Goal: Task Accomplishment & Management: Manage account settings

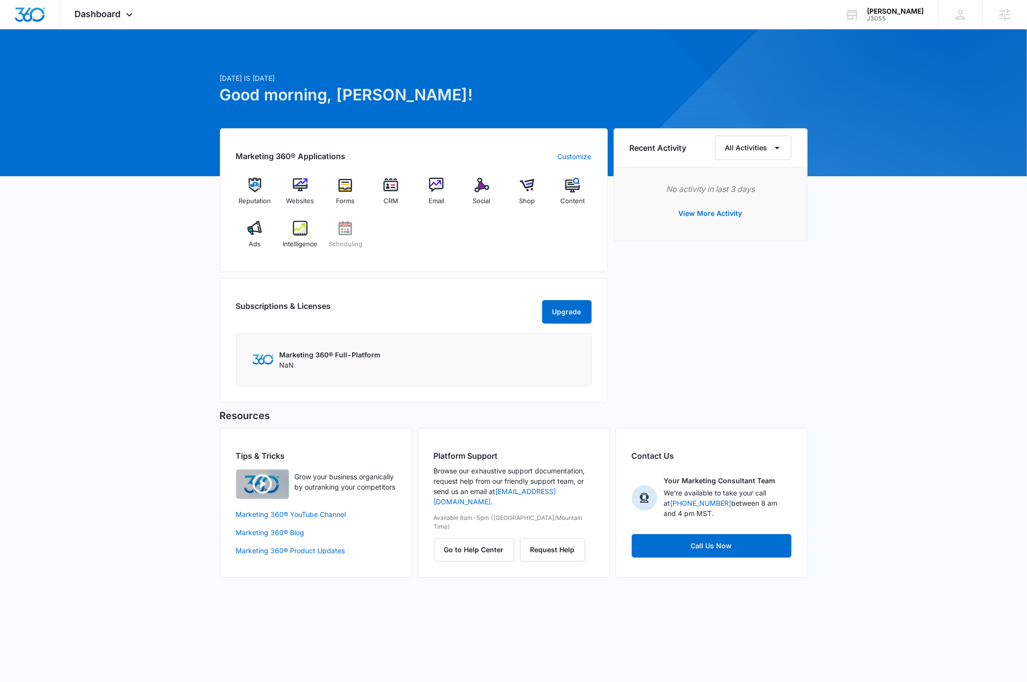
click at [917, 267] on div "Today is Wednesday, September 10th Good morning, Garret! Marketing 360® Applica…" at bounding box center [513, 316] width 1027 height 548
click at [904, 296] on div "Today is Wednesday, September 10th Good morning, Garret! Marketing 360® Applica…" at bounding box center [513, 316] width 1027 height 548
click at [131, 16] on icon at bounding box center [129, 16] width 6 height 3
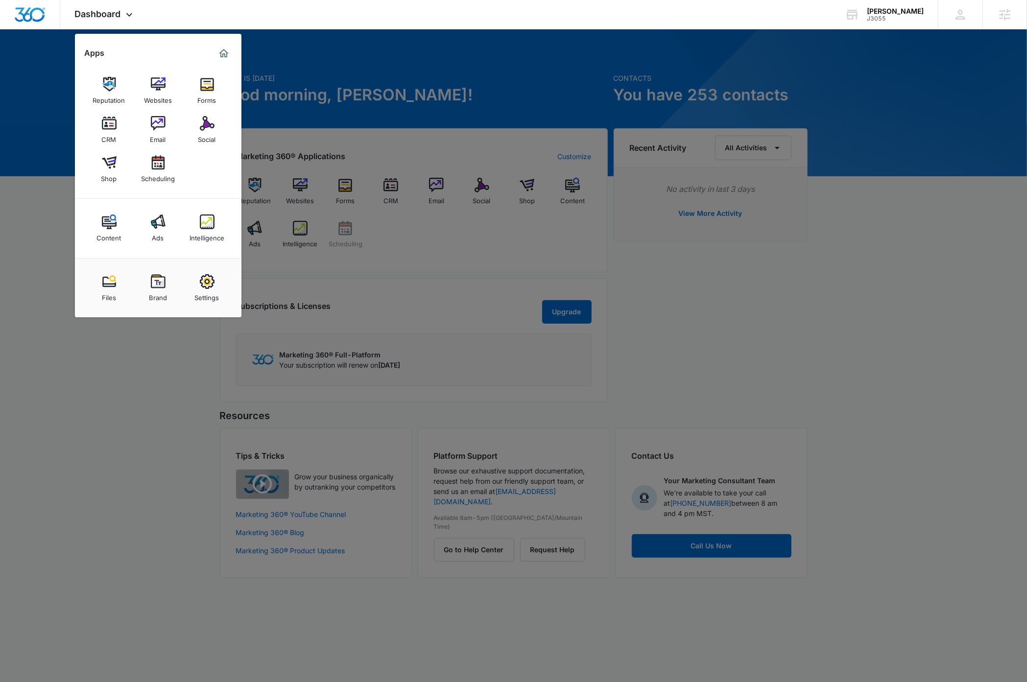
click at [859, 204] on div at bounding box center [513, 341] width 1027 height 682
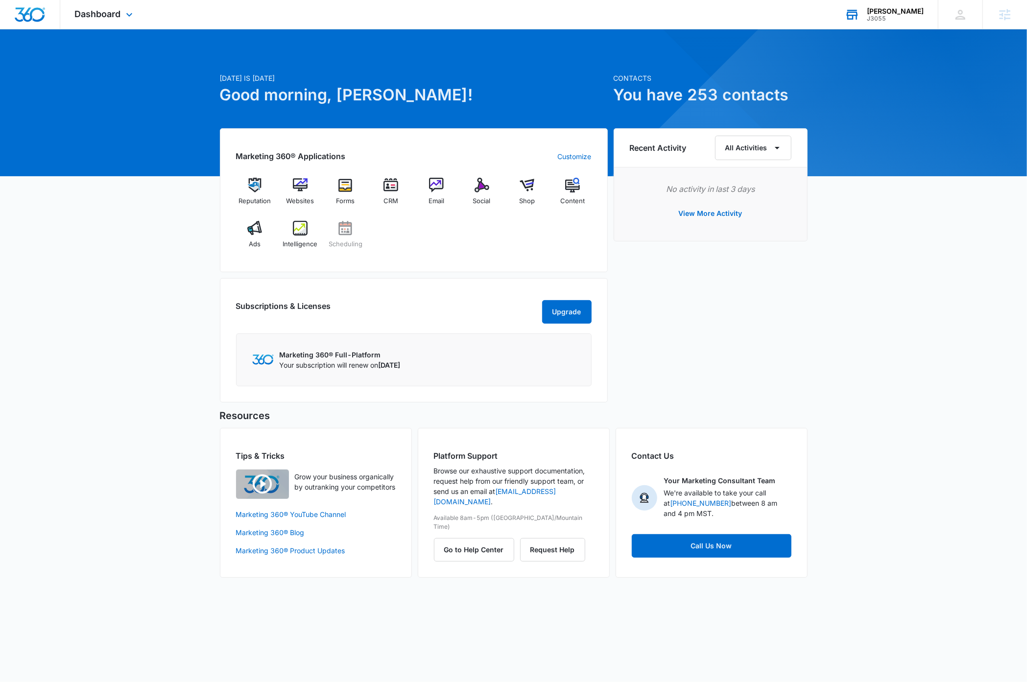
click at [905, 16] on div "J3055" at bounding box center [895, 18] width 57 height 7
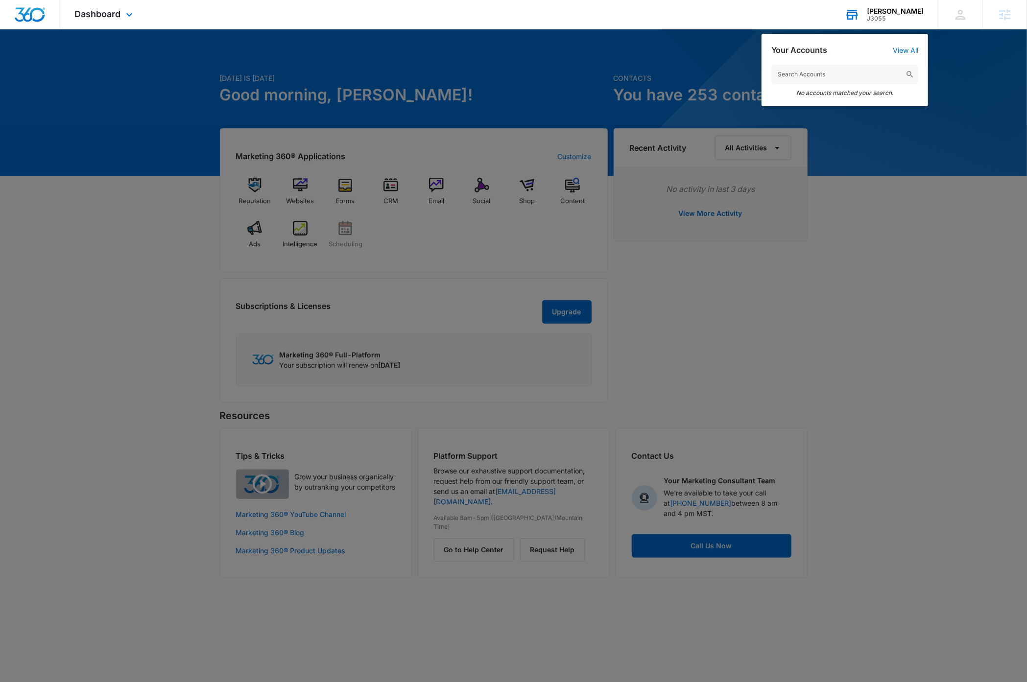
click at [905, 7] on div "[PERSON_NAME]" at bounding box center [895, 11] width 57 height 8
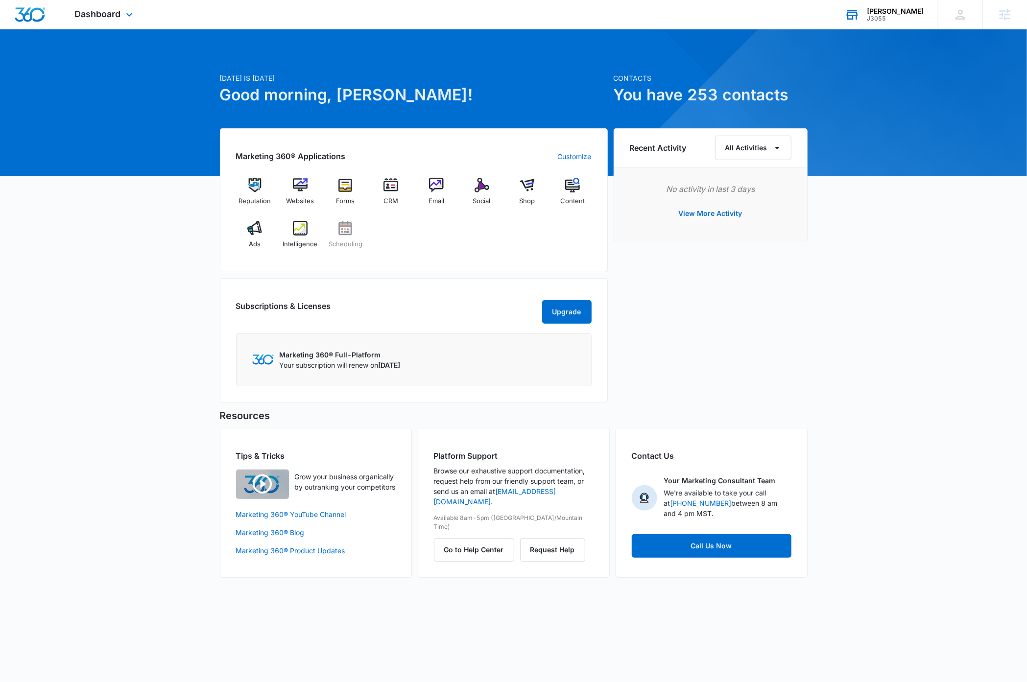
click at [907, 15] on div "J3055" at bounding box center [895, 18] width 57 height 7
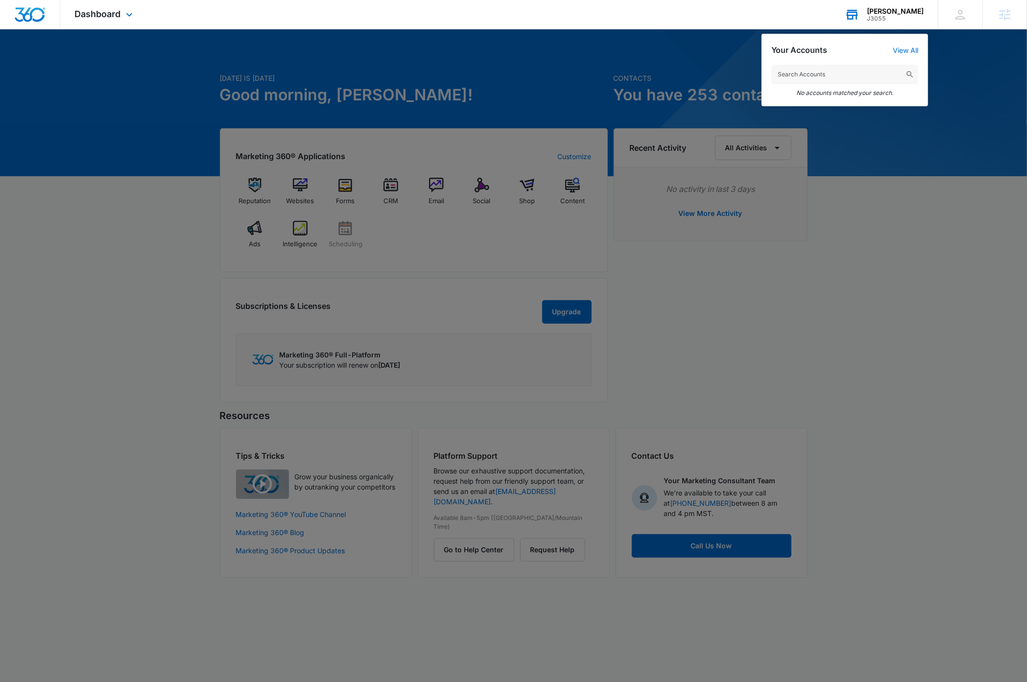
click at [855, 75] on input "text" at bounding box center [844, 75] width 147 height 20
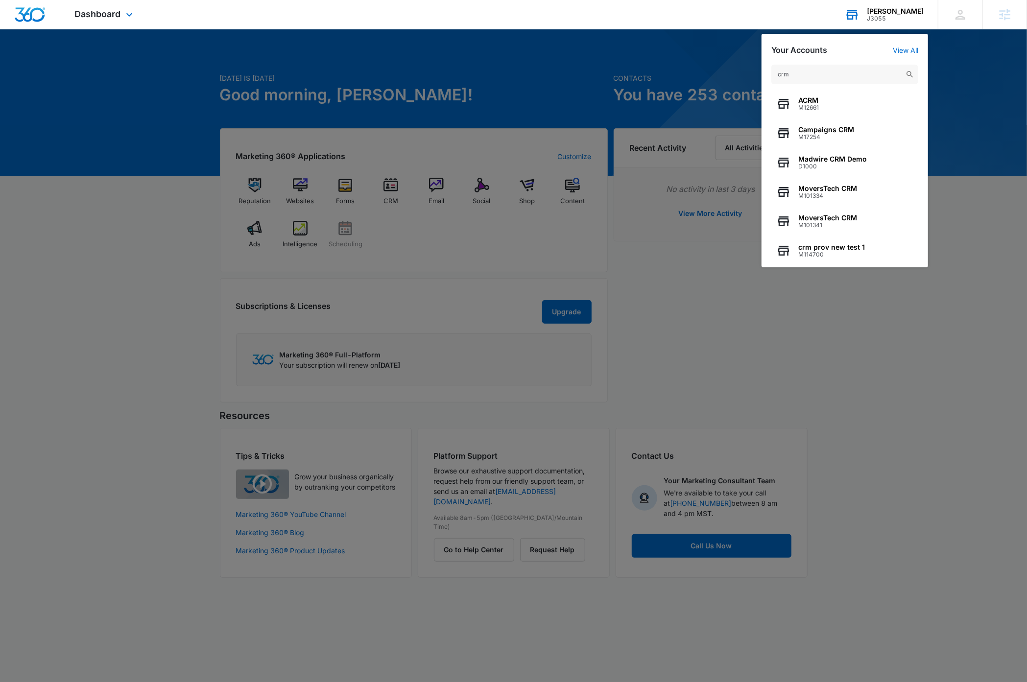
click at [799, 75] on input "crm" at bounding box center [844, 75] width 147 height 20
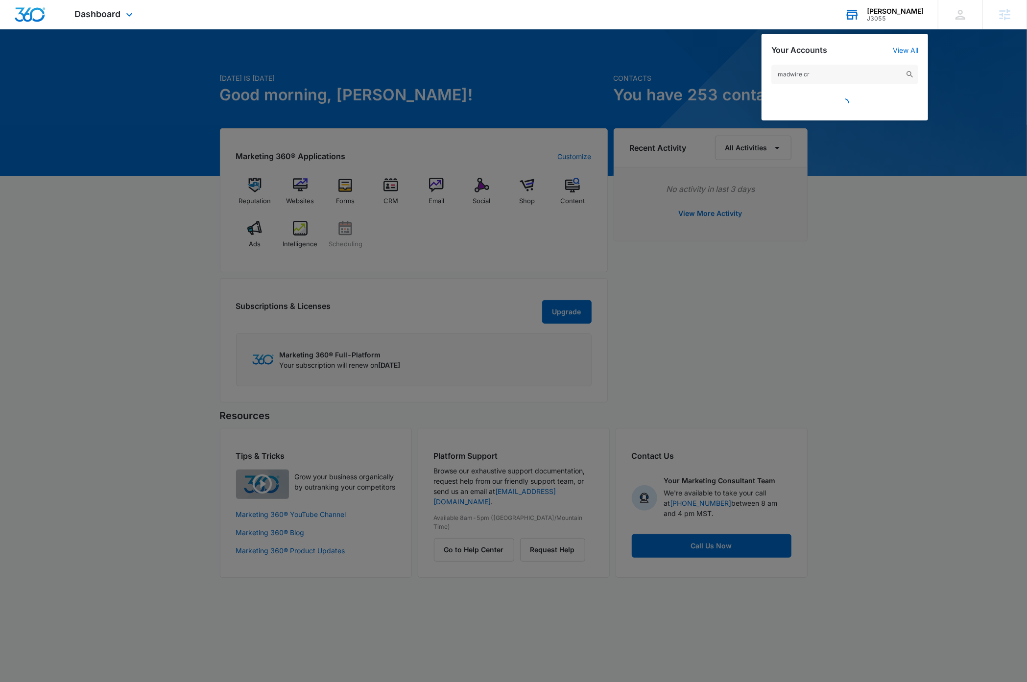
type input "madwire crm"
click at [830, 76] on input "madwire crm" at bounding box center [844, 75] width 147 height 20
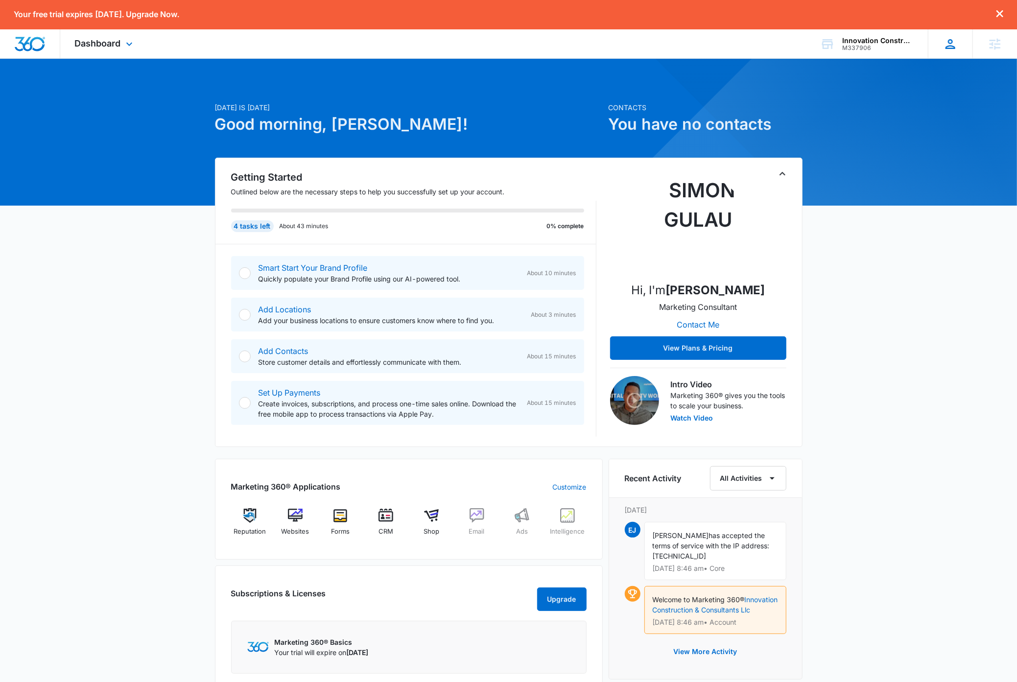
click at [951, 48] on icon at bounding box center [951, 44] width 10 height 10
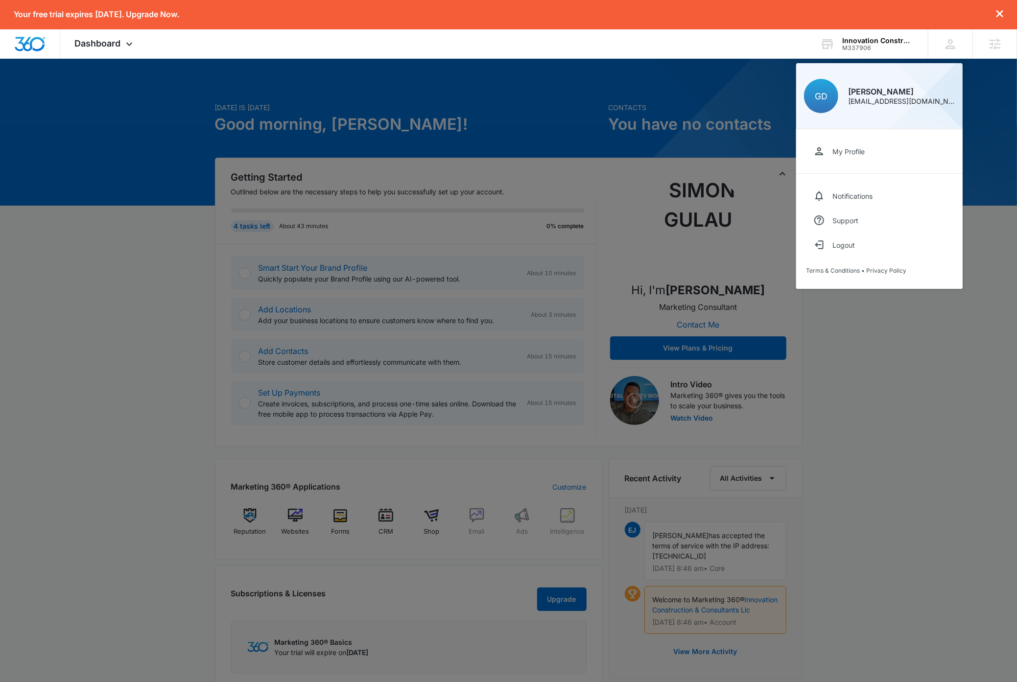
click at [135, 330] on div at bounding box center [508, 341] width 1017 height 682
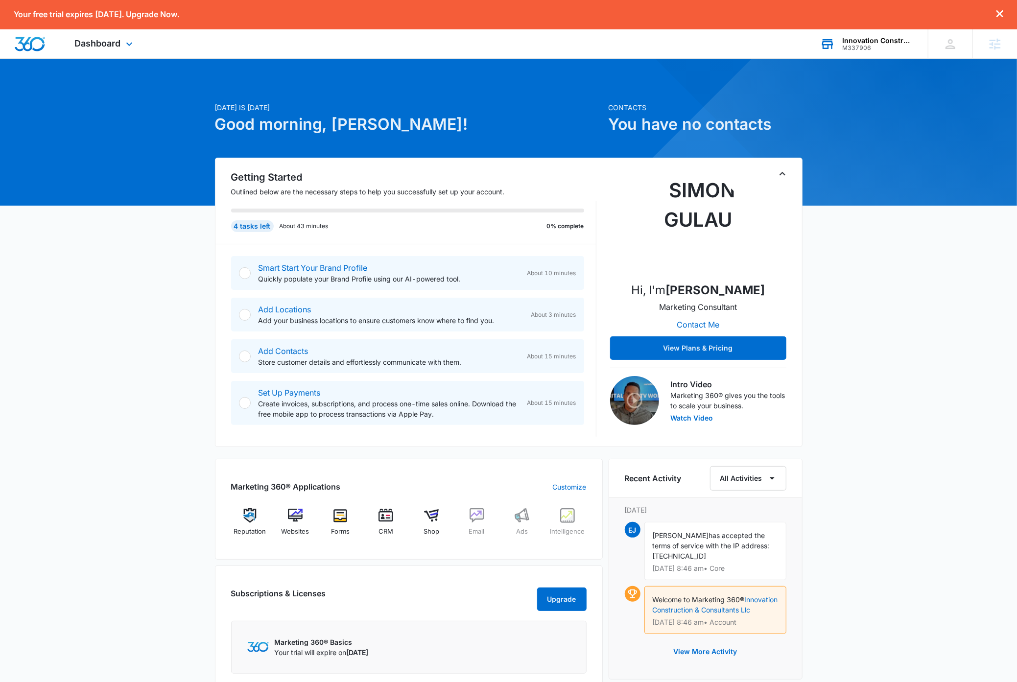
click at [893, 43] on div "Innovation Construction & Consultants Llc" at bounding box center [877, 41] width 71 height 8
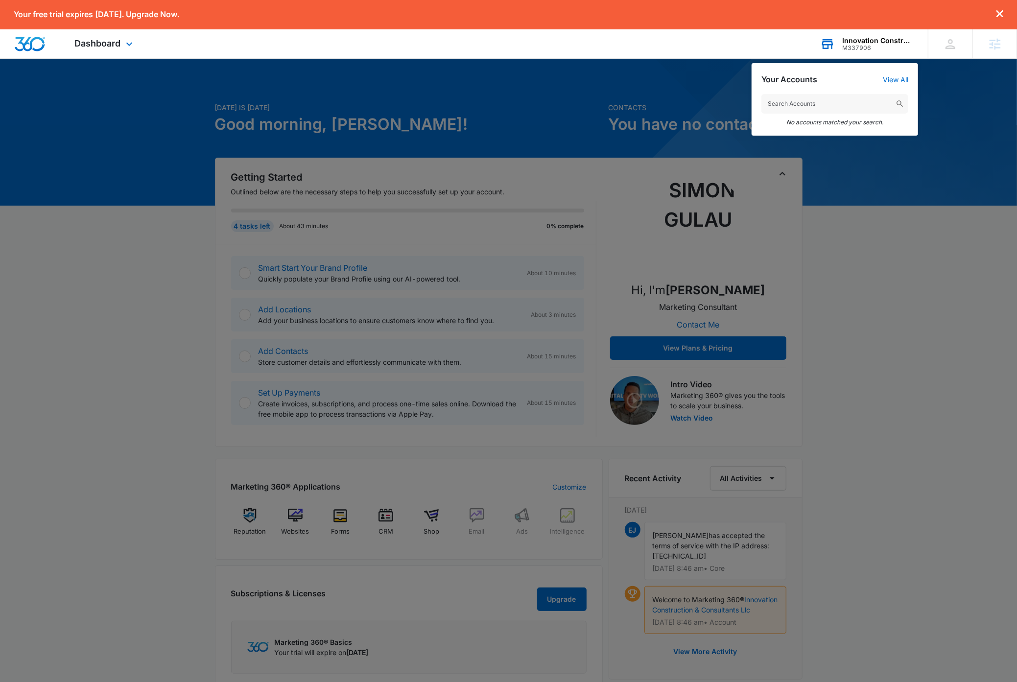
click at [851, 103] on input "text" at bounding box center [835, 104] width 147 height 20
type input "M331382"
click at [852, 127] on span "Better Health Alaska" at bounding box center [830, 130] width 84 height 8
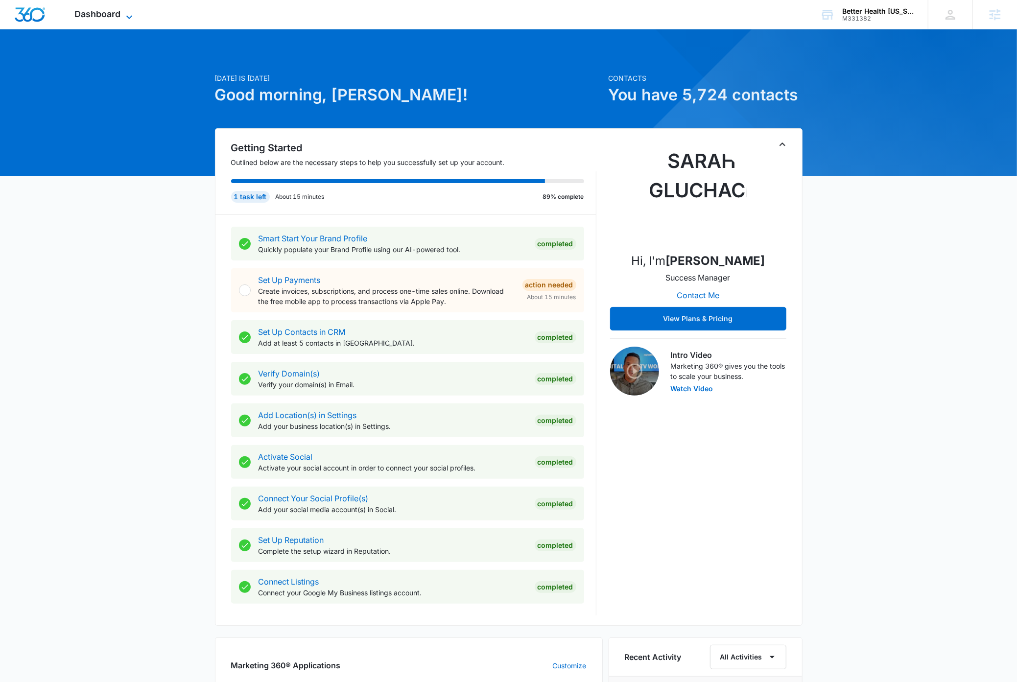
click at [130, 14] on icon at bounding box center [129, 17] width 12 height 12
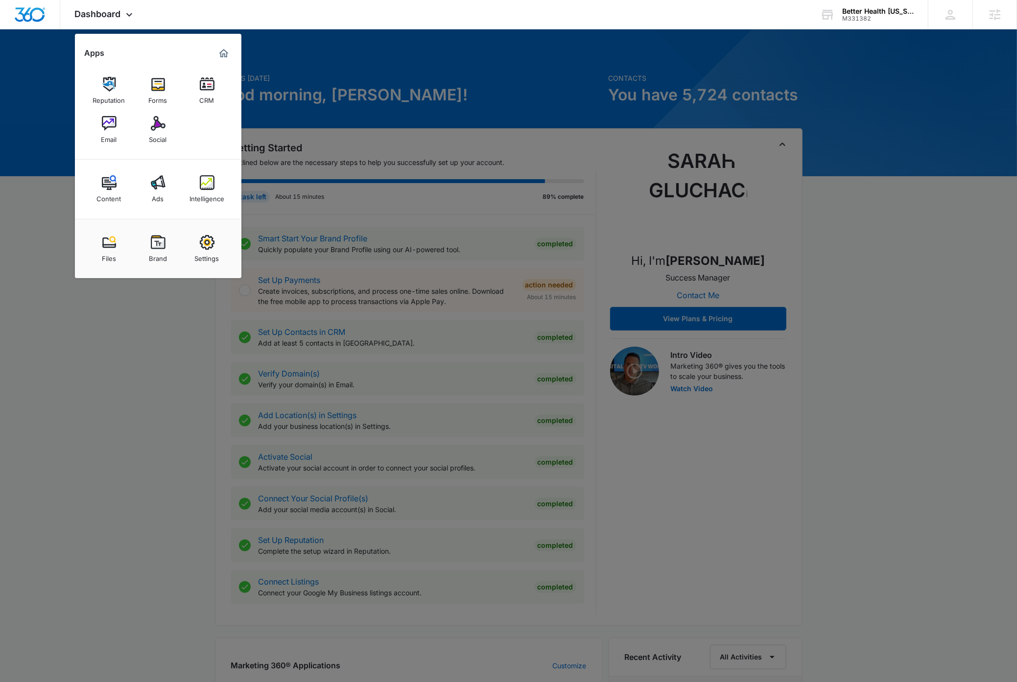
click at [213, 240] on img at bounding box center [207, 242] width 15 height 15
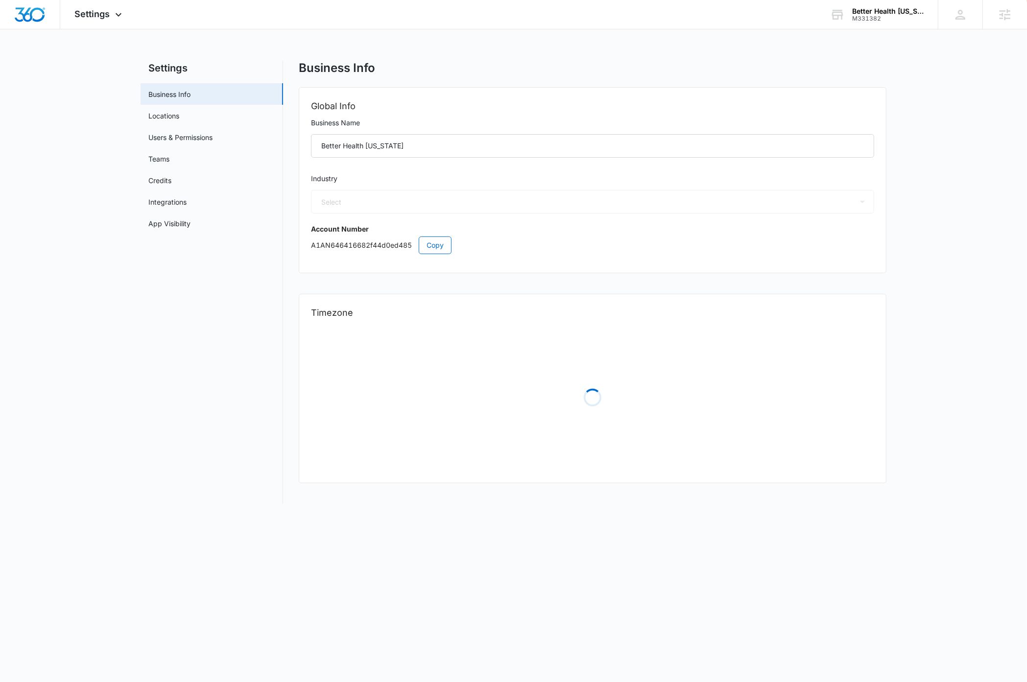
select select "16"
select select "US"
select select "America/Anchorage"
click at [116, 12] on icon at bounding box center [119, 17] width 12 height 12
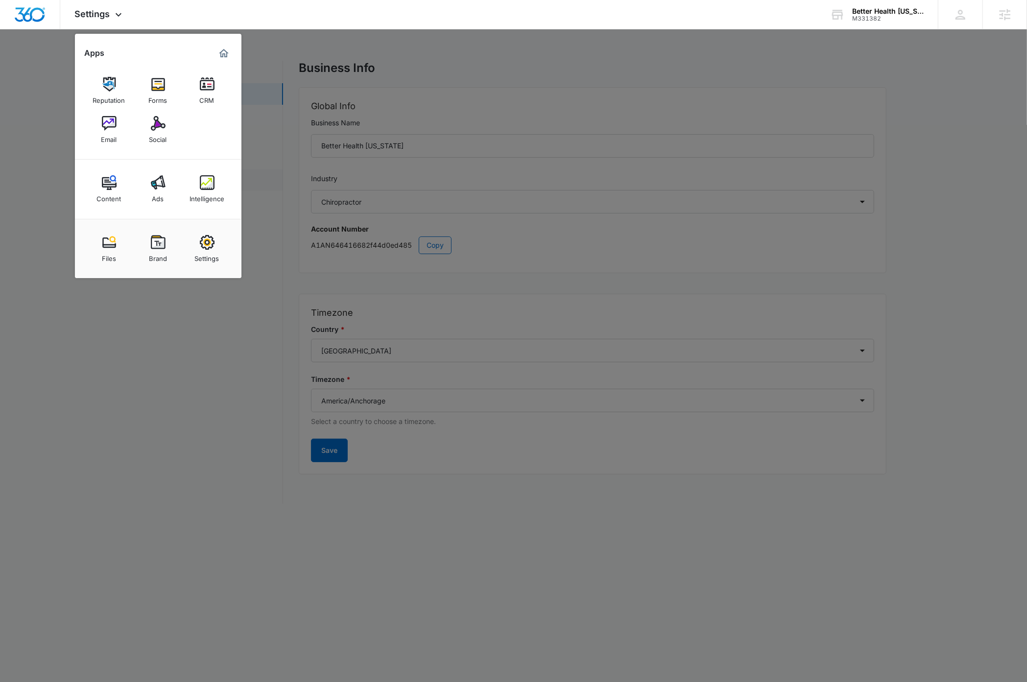
click at [200, 187] on img at bounding box center [207, 182] width 15 height 15
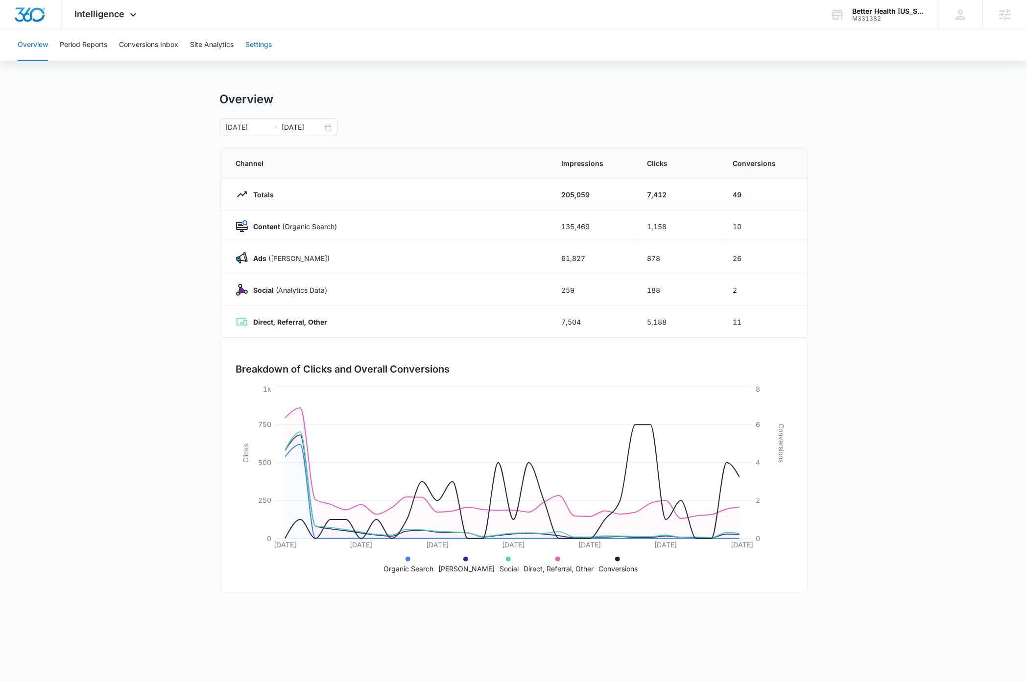
click at [260, 43] on button "Settings" at bounding box center [258, 44] width 26 height 31
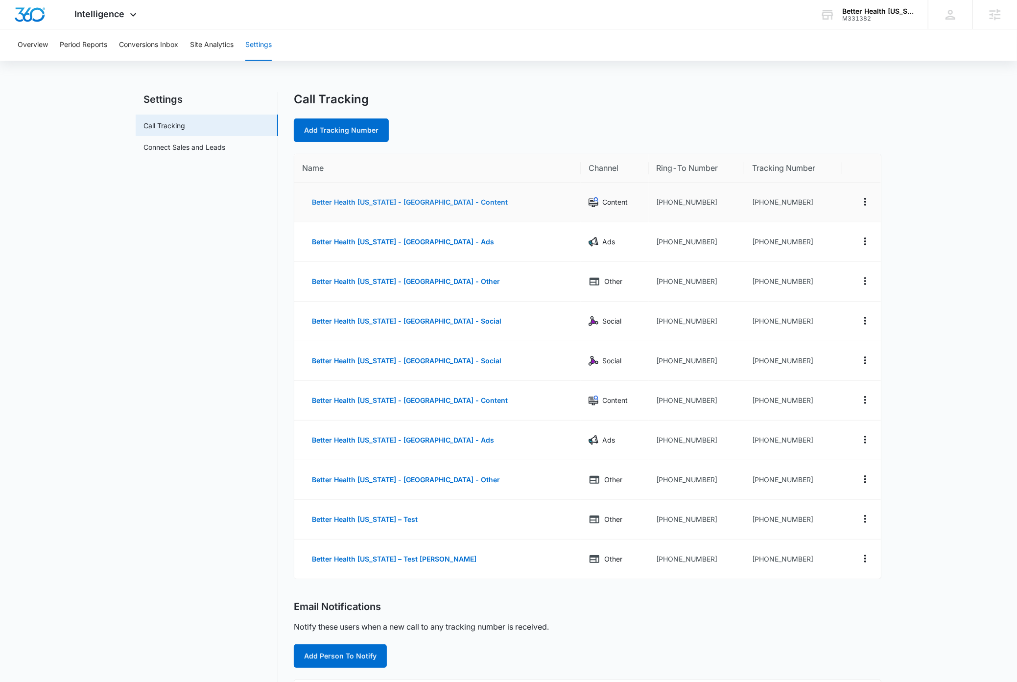
click at [365, 204] on button "Better Health Alaska - South Anchorage - Content" at bounding box center [409, 203] width 215 height 24
select select "CONTENT"
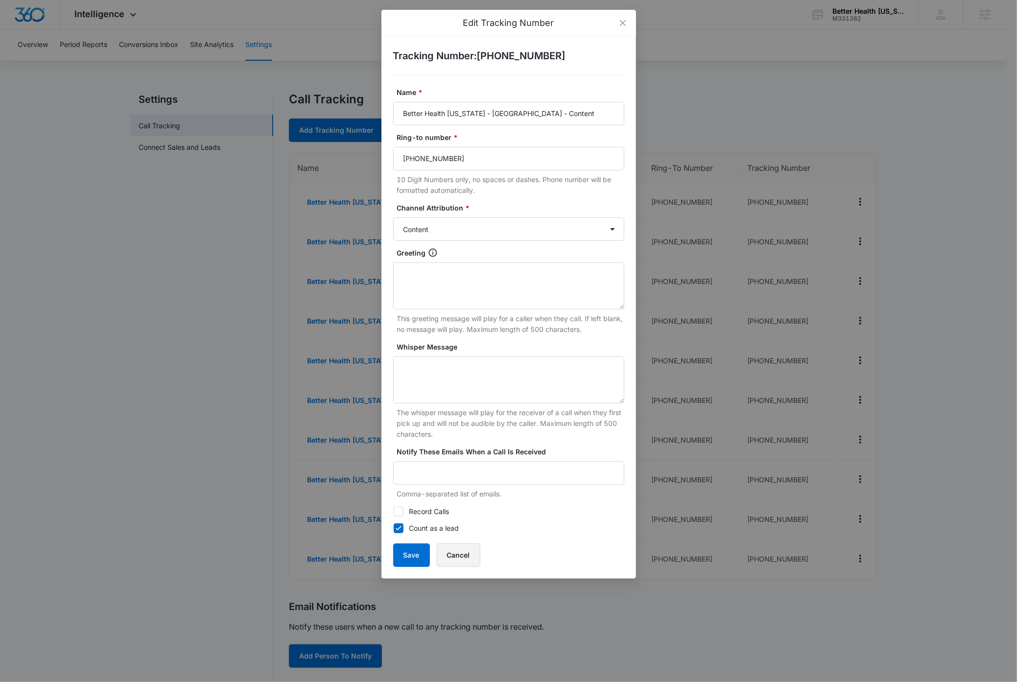
click at [469, 557] on button "Cancel" at bounding box center [459, 556] width 44 height 24
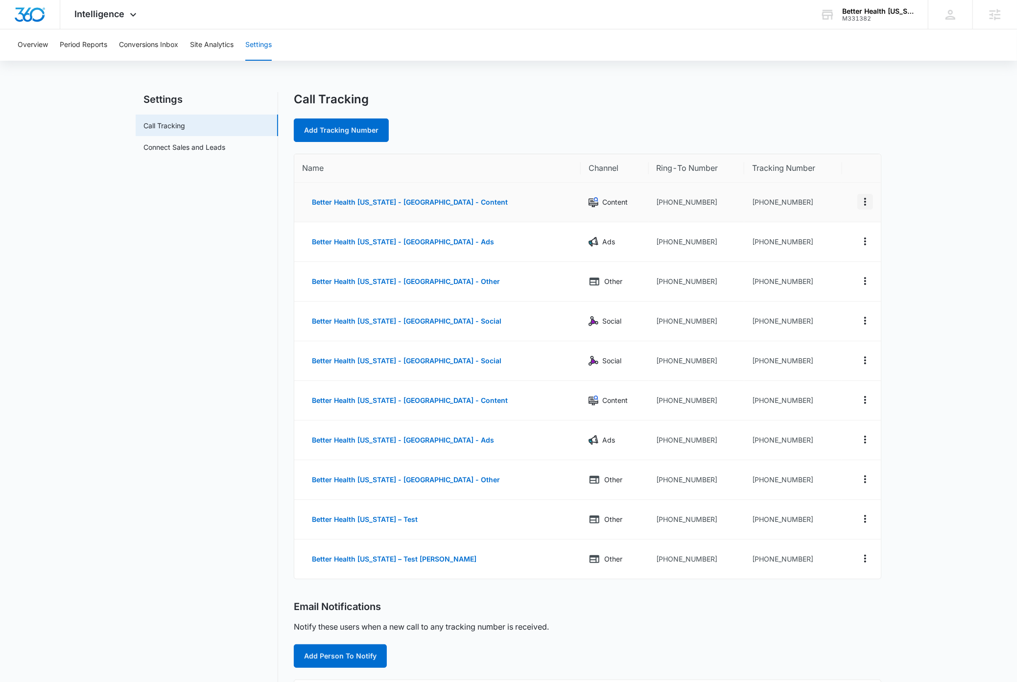
click at [867, 203] on icon "Actions" at bounding box center [865, 202] width 12 height 12
click at [838, 191] on button "Edit" at bounding box center [825, 194] width 56 height 15
select select "CONTENT"
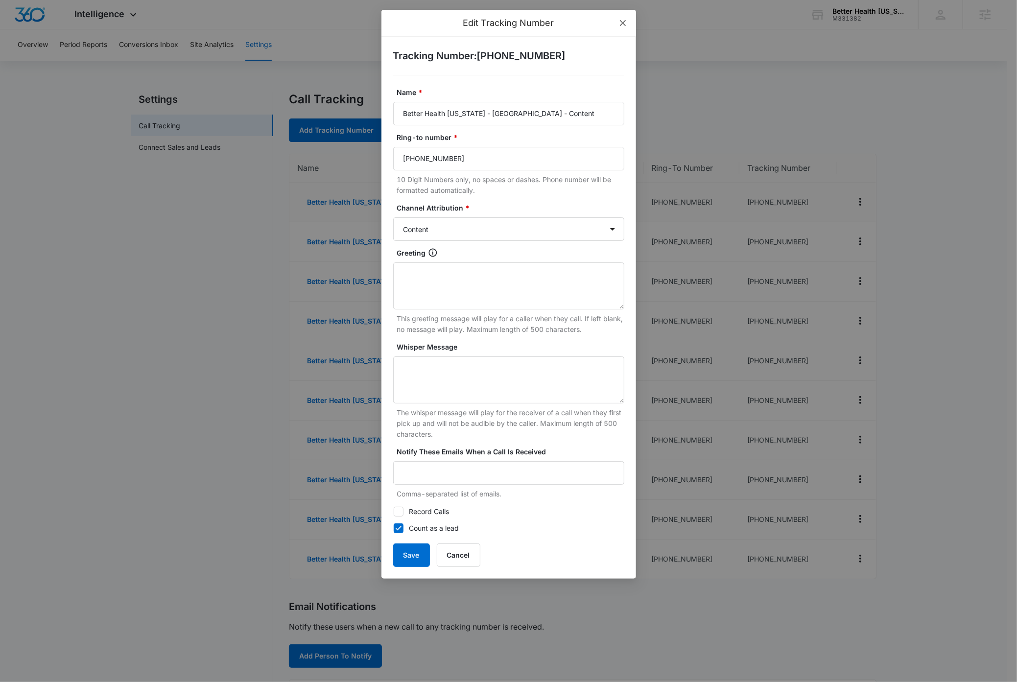
click at [622, 24] on icon "close" at bounding box center [623, 23] width 8 height 8
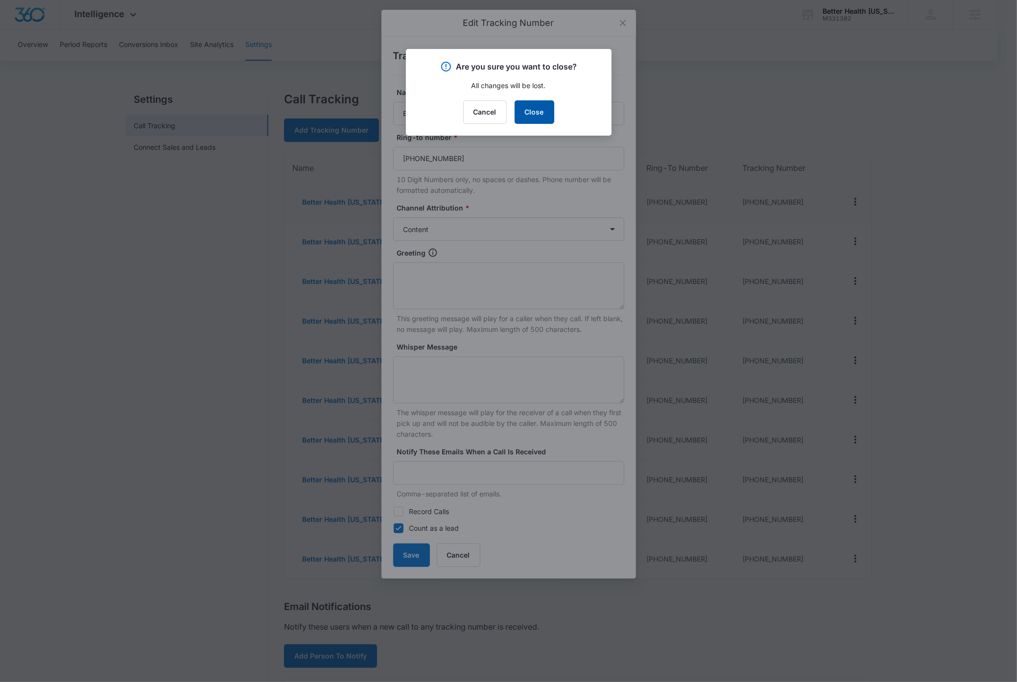
click at [535, 112] on button "Close" at bounding box center [535, 112] width 40 height 24
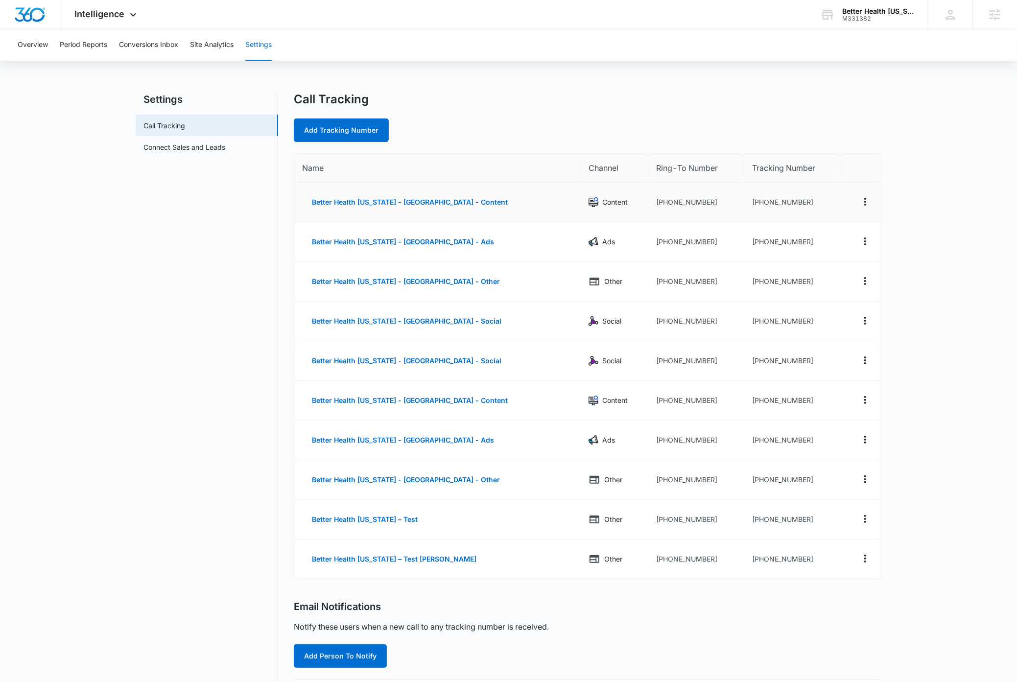
click at [191, 447] on nav "Settings Call Tracking Connect Sales and Leads" at bounding box center [207, 493] width 143 height 803
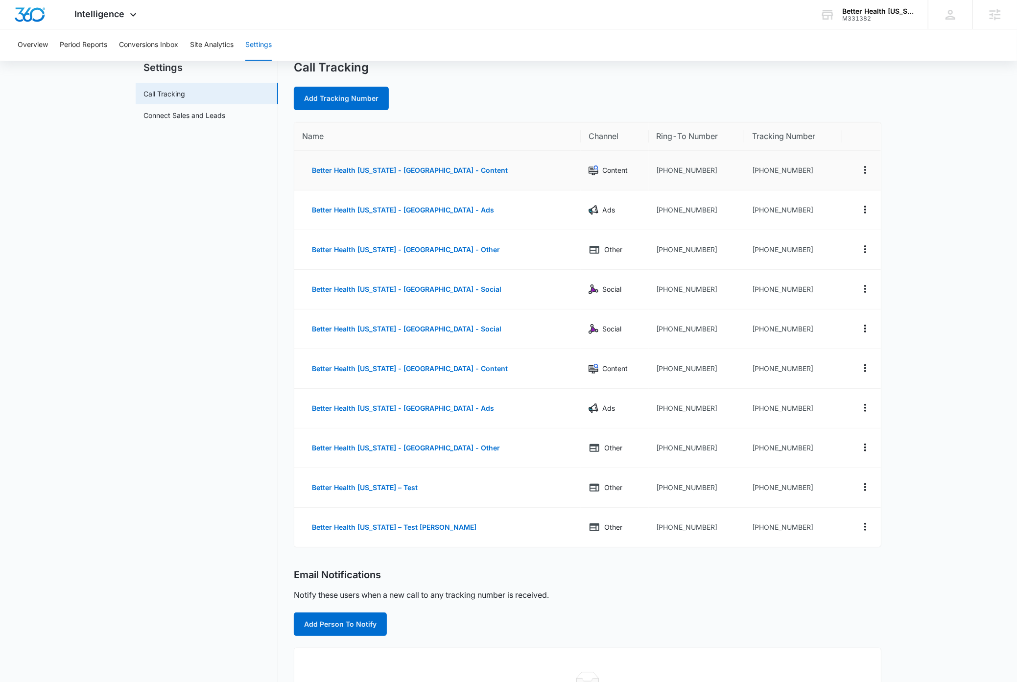
scroll to position [6, 0]
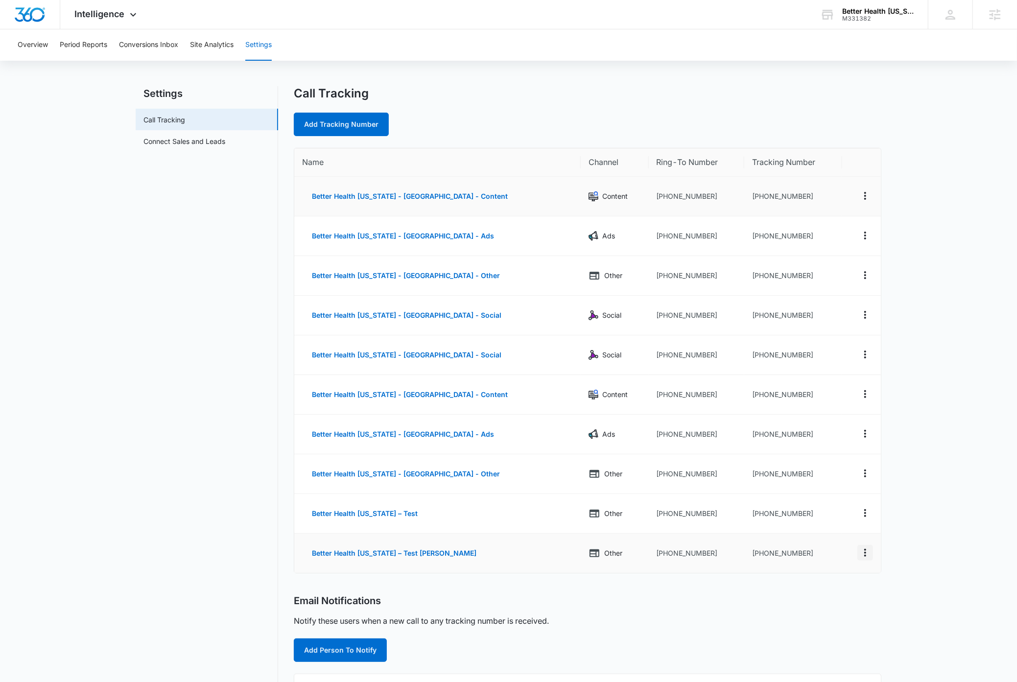
click at [867, 559] on icon "Actions" at bounding box center [865, 553] width 12 height 12
click at [825, 544] on div "Edit" at bounding box center [819, 542] width 21 height 7
select select "OTHER"
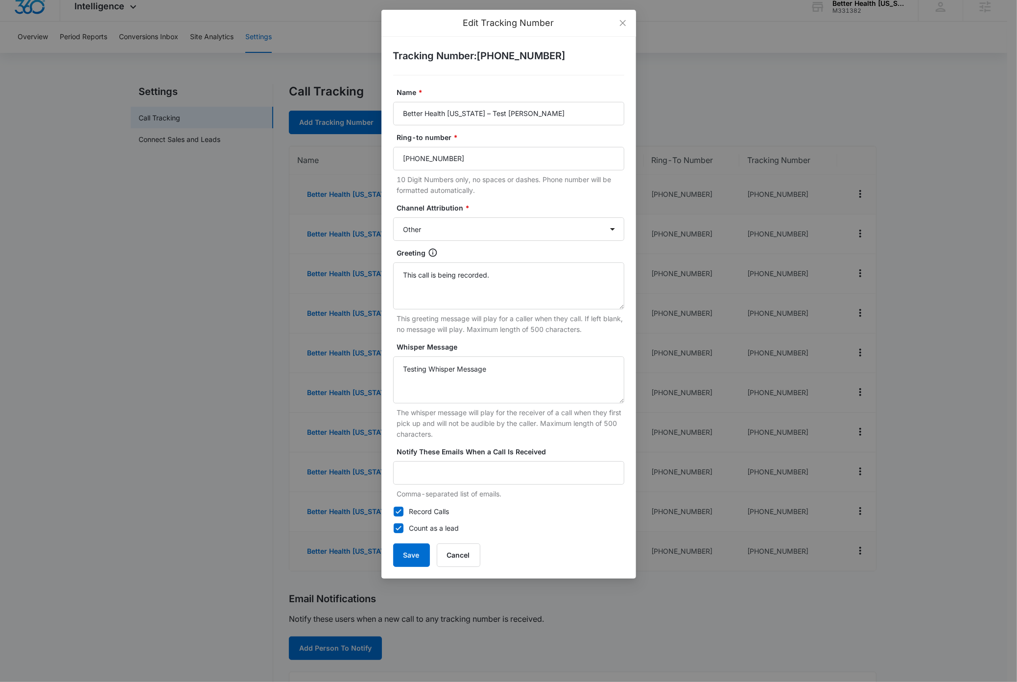
scroll to position [8, 0]
click at [624, 24] on icon "close" at bounding box center [622, 23] width 6 height 6
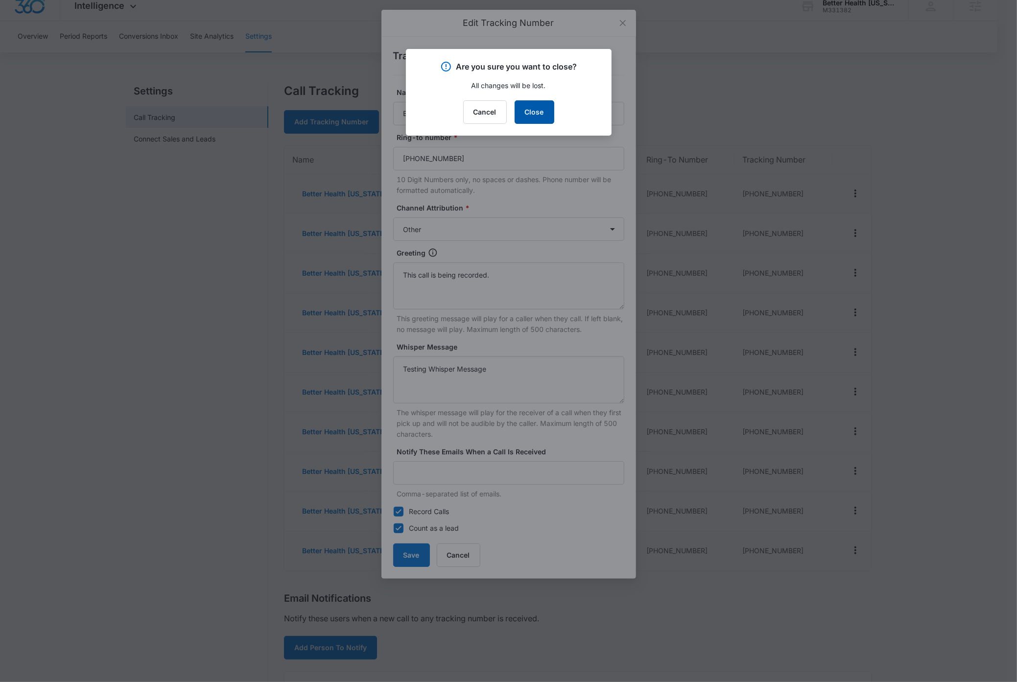
click at [534, 109] on button "Close" at bounding box center [535, 112] width 40 height 24
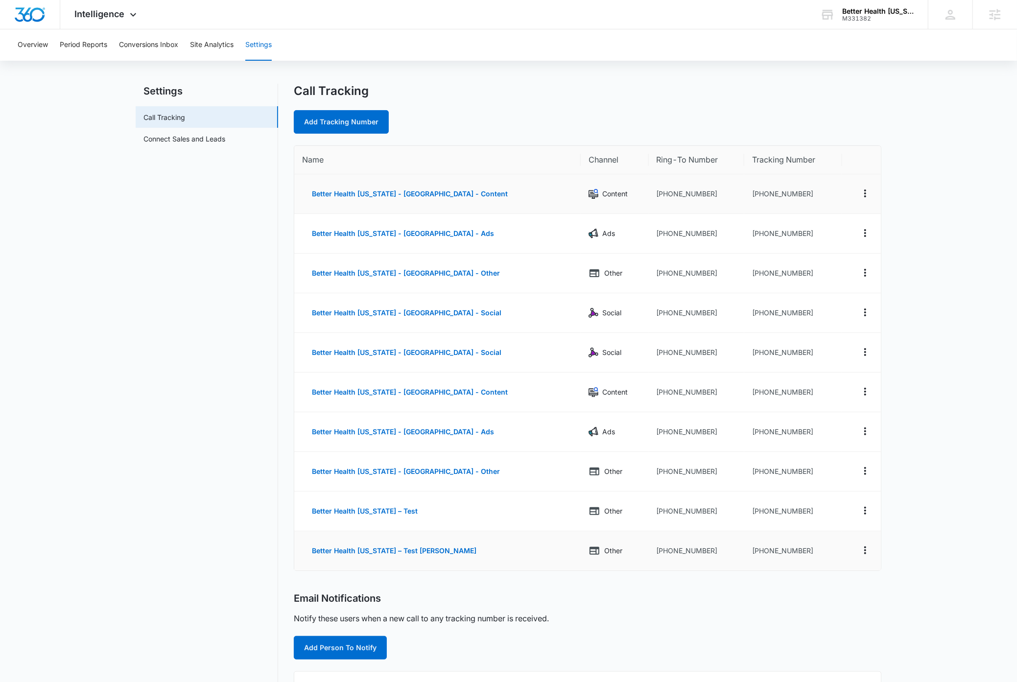
click at [191, 307] on nav "Settings Call Tracking Connect Sales and Leads" at bounding box center [207, 485] width 143 height 803
click at [346, 120] on link "Add Tracking Number" at bounding box center [341, 122] width 95 height 24
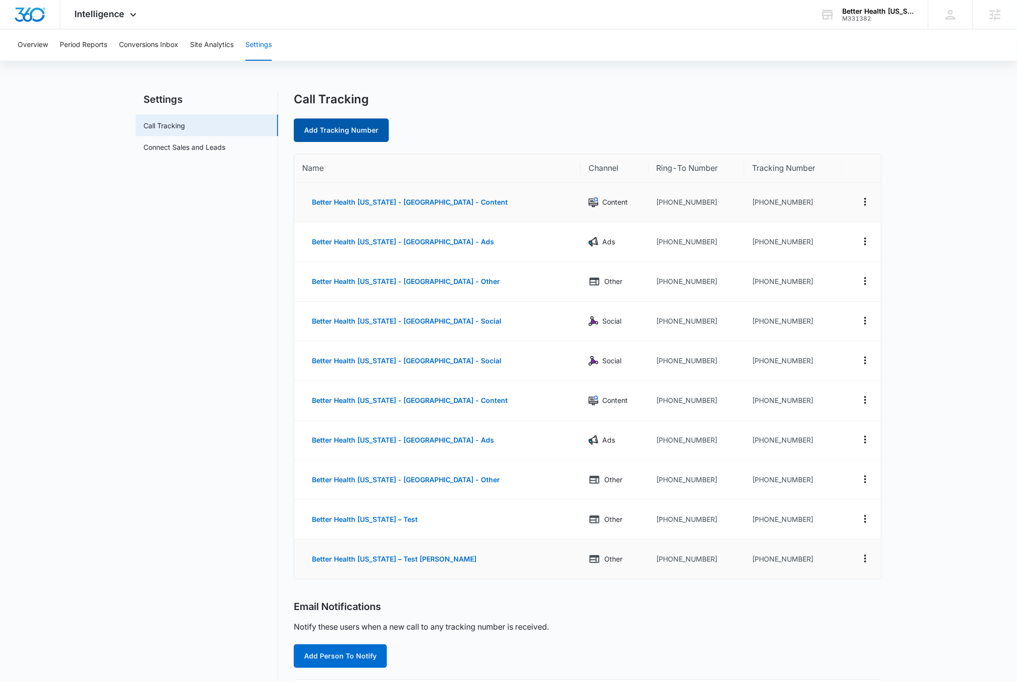
select select "by_area_code"
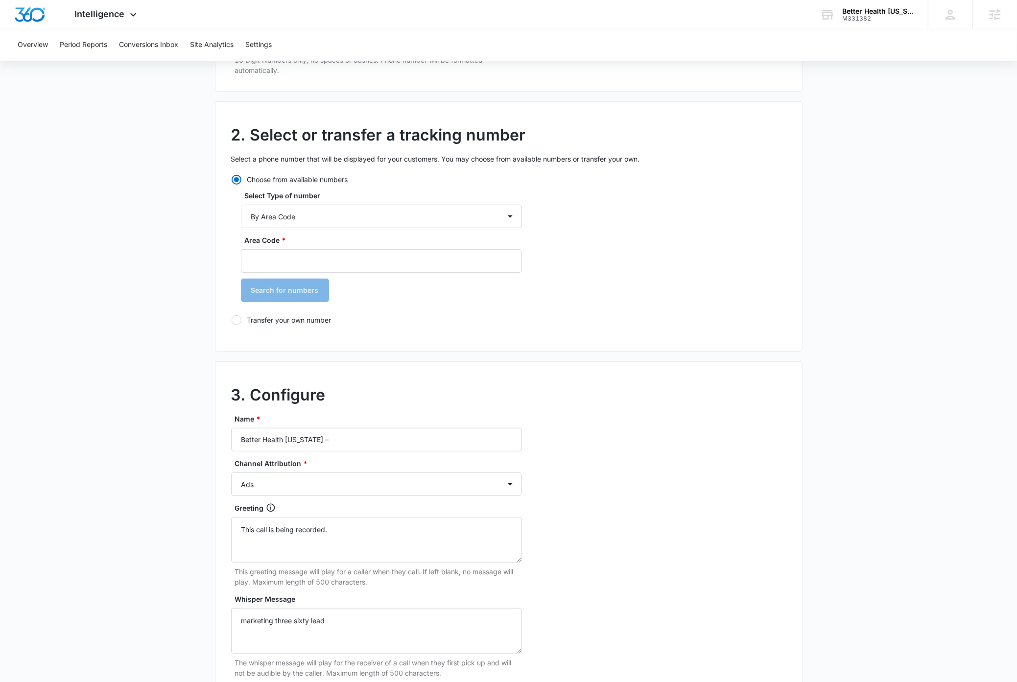
scroll to position [22, 0]
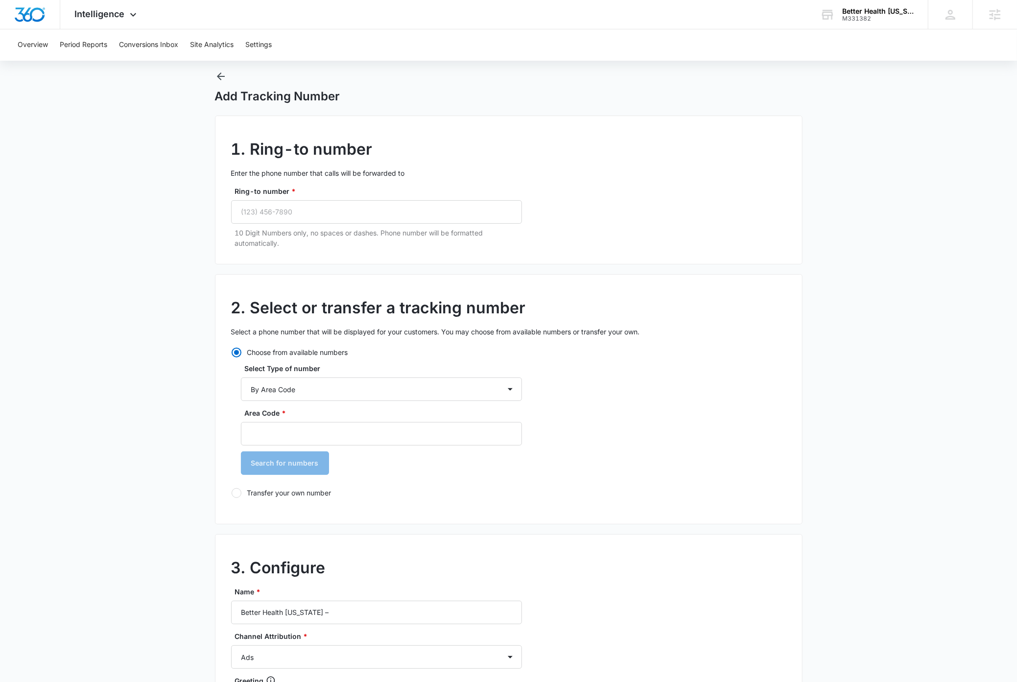
click at [238, 492] on div at bounding box center [237, 493] width 10 height 10
click at [232, 493] on input "Transfer your own number" at bounding box center [231, 493] width 0 height 0
radio input "false"
radio input "true"
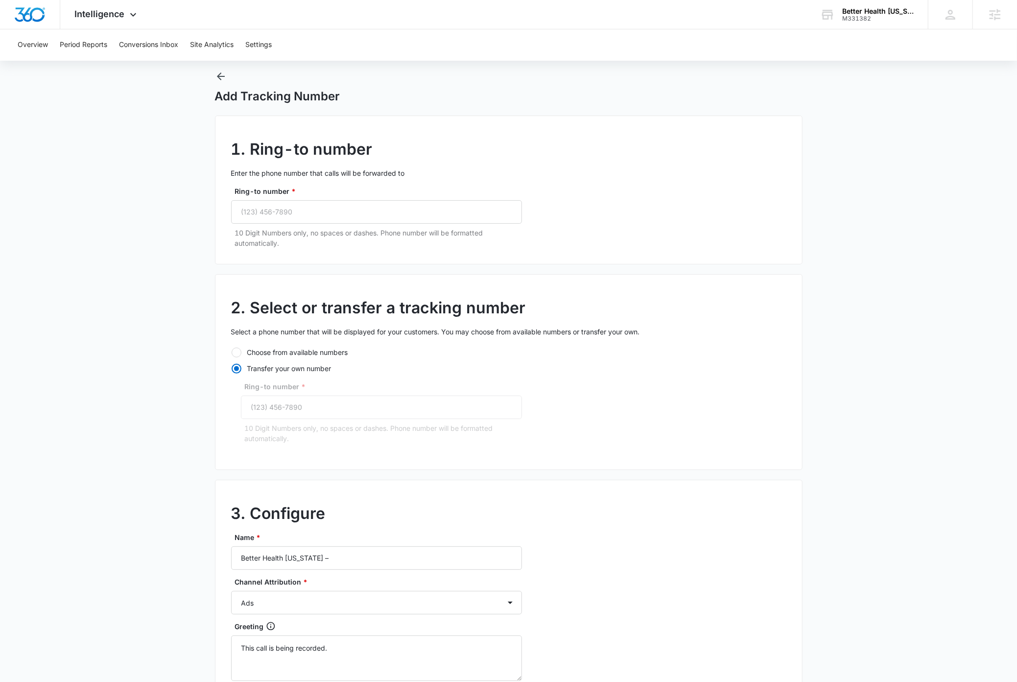
click at [239, 351] on div at bounding box center [237, 353] width 10 height 10
click at [232, 352] on input "Choose from available numbers" at bounding box center [231, 352] width 0 height 0
select select "by_area_code"
radio input "true"
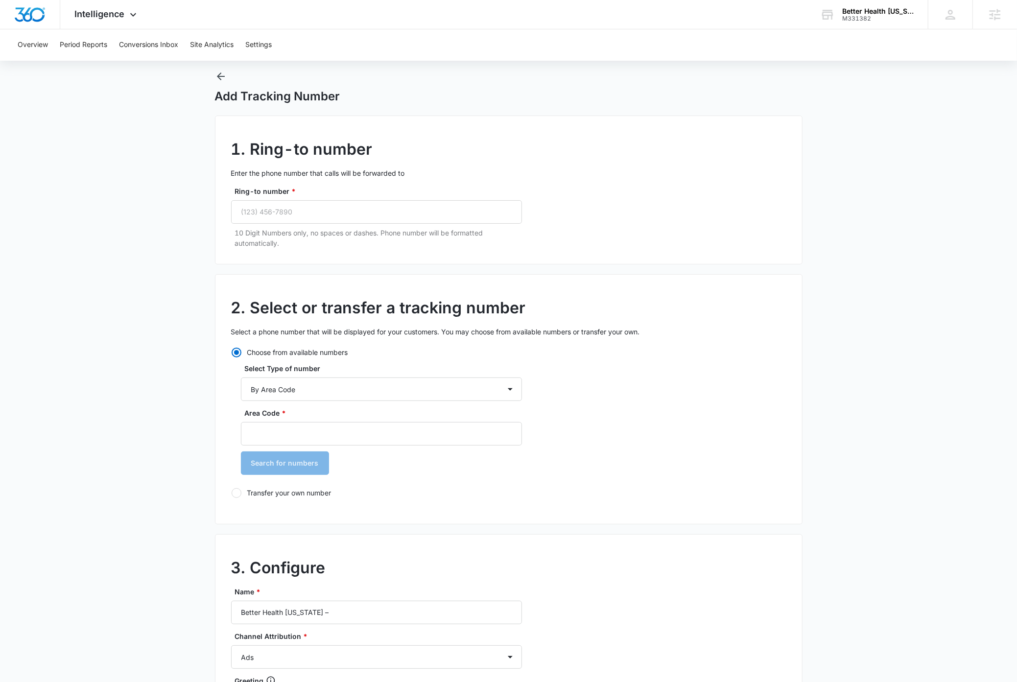
click at [71, 386] on main "Add Tracking Number 1. Ring-to number Enter the phone number that calls will be…" at bounding box center [508, 546] width 1017 height 951
click at [312, 388] on select "By City & State By State Only By Zip Code By Area Code Toll Free Numbers" at bounding box center [381, 390] width 281 height 24
select select "by_toll_free"
click at [241, 378] on select "By City & State By State Only By Zip Code By Area Code Toll Free Numbers" at bounding box center [381, 390] width 281 height 24
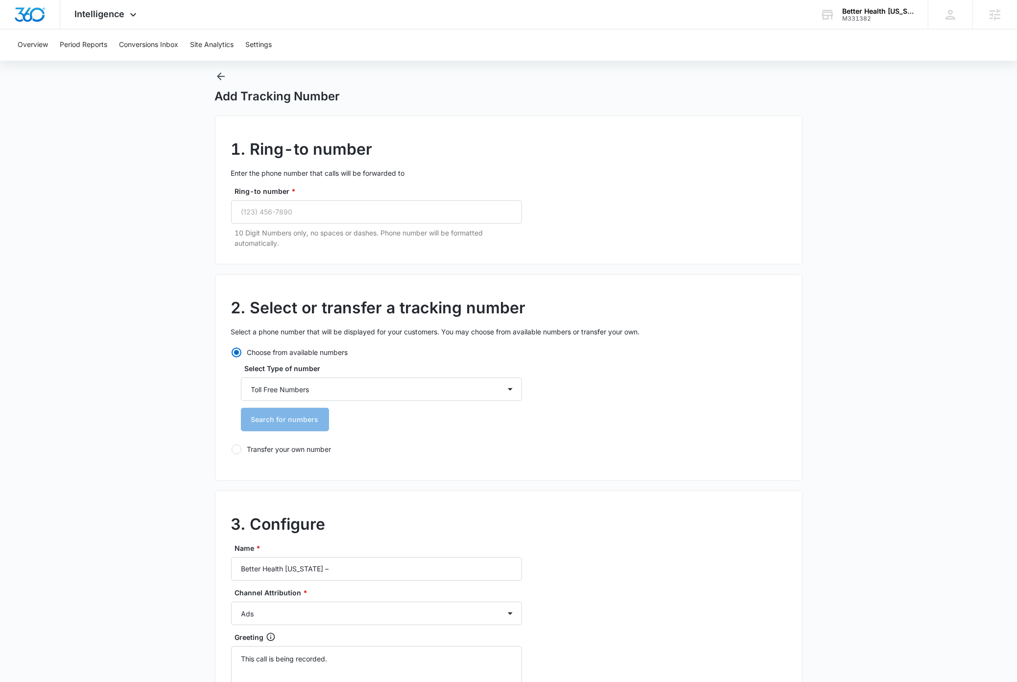
click at [236, 450] on div at bounding box center [237, 450] width 10 height 10
click at [232, 450] on input "Transfer your own number" at bounding box center [231, 449] width 0 height 0
radio input "false"
radio input "true"
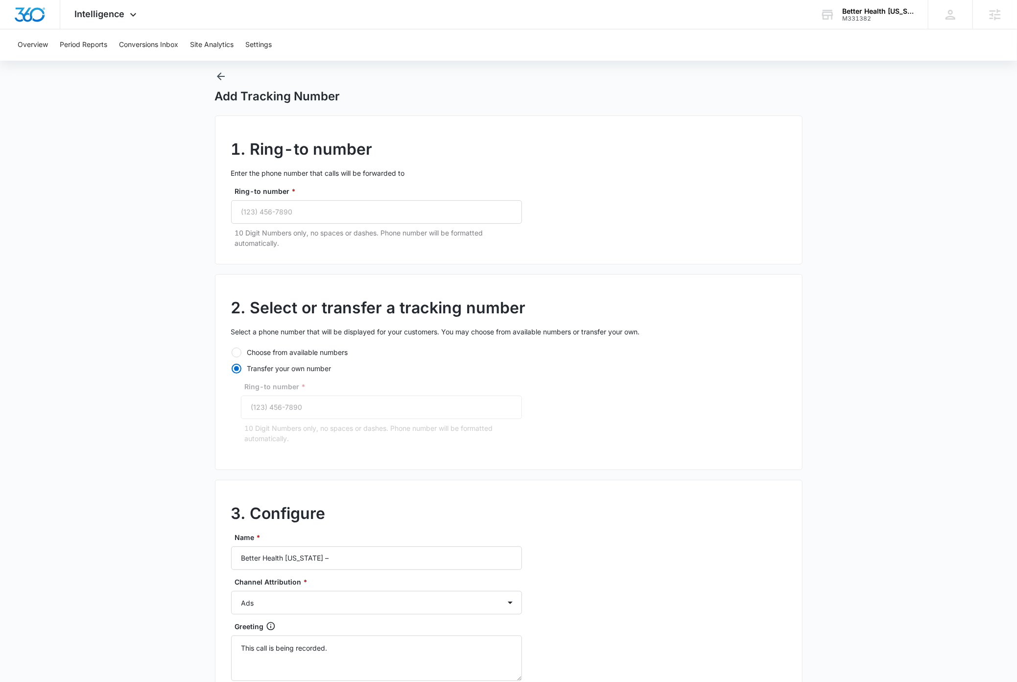
click at [239, 353] on div at bounding box center [237, 353] width 10 height 10
click at [232, 353] on input "Choose from available numbers" at bounding box center [231, 352] width 0 height 0
radio input "true"
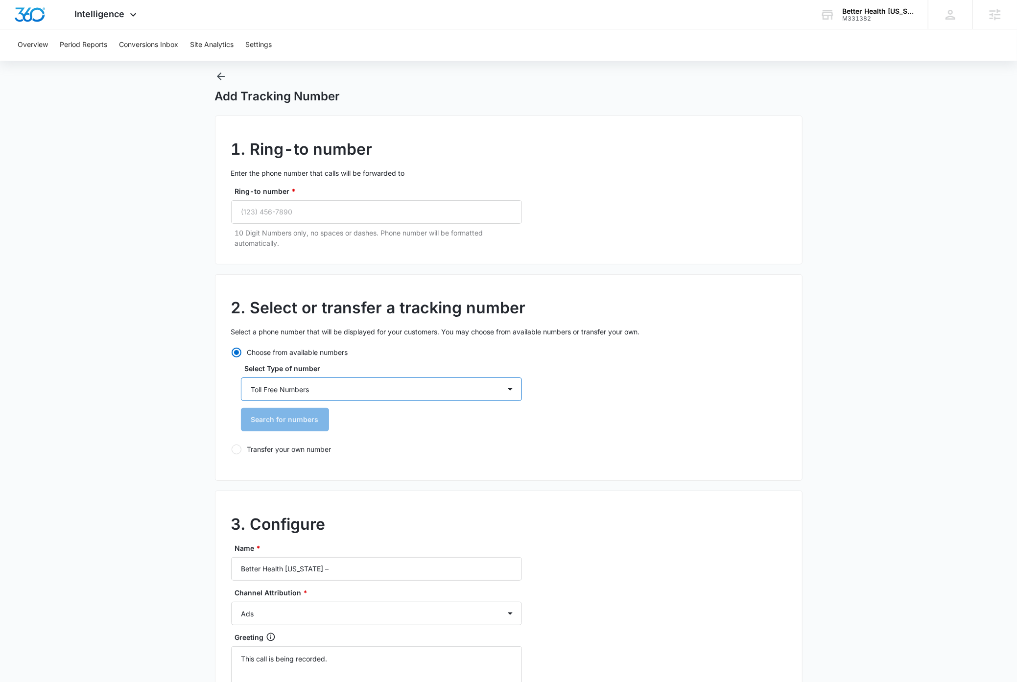
click at [417, 385] on select "By City & State By State Only By Zip Code By Area Code Toll Free Numbers" at bounding box center [381, 390] width 281 height 24
click at [241, 378] on select "By City & State By State Only By Zip Code By Area Code Toll Free Numbers" at bounding box center [381, 390] width 281 height 24
click at [680, 412] on div "2. Select or transfer a tracking number Select a phone number that will be disp…" at bounding box center [509, 377] width 588 height 207
click at [329, 388] on select "By City & State By State Only By Zip Code By Area Code Toll Free Numbers" at bounding box center [381, 390] width 281 height 24
select select "by_area_code"
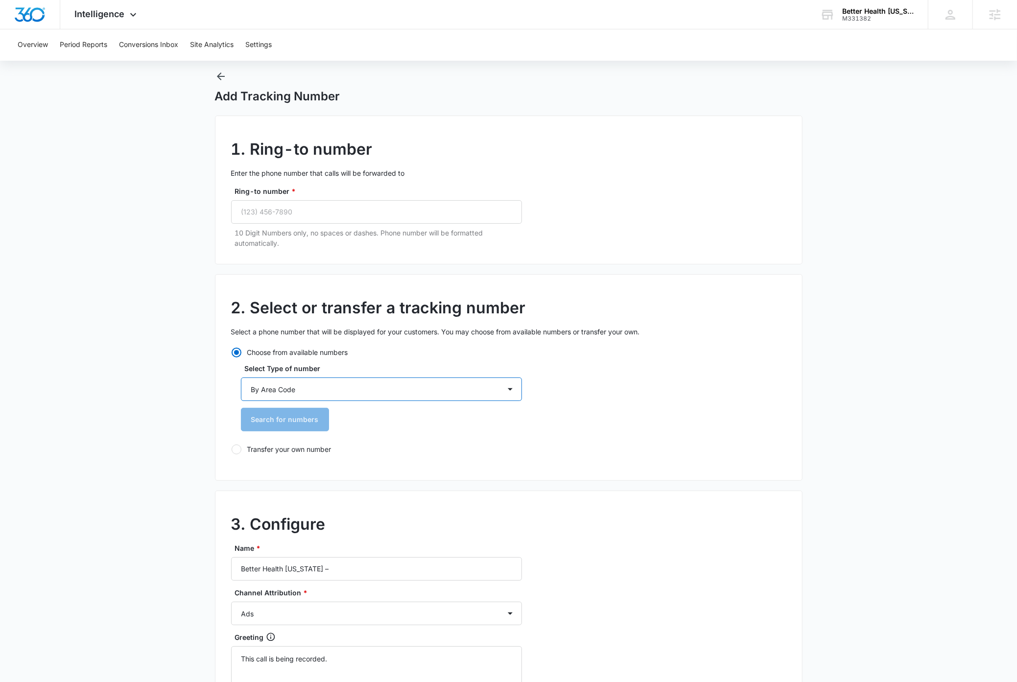
click at [241, 378] on select "By City & State By State Only By Zip Code By Area Code Toll Free Numbers" at bounding box center [381, 390] width 281 height 24
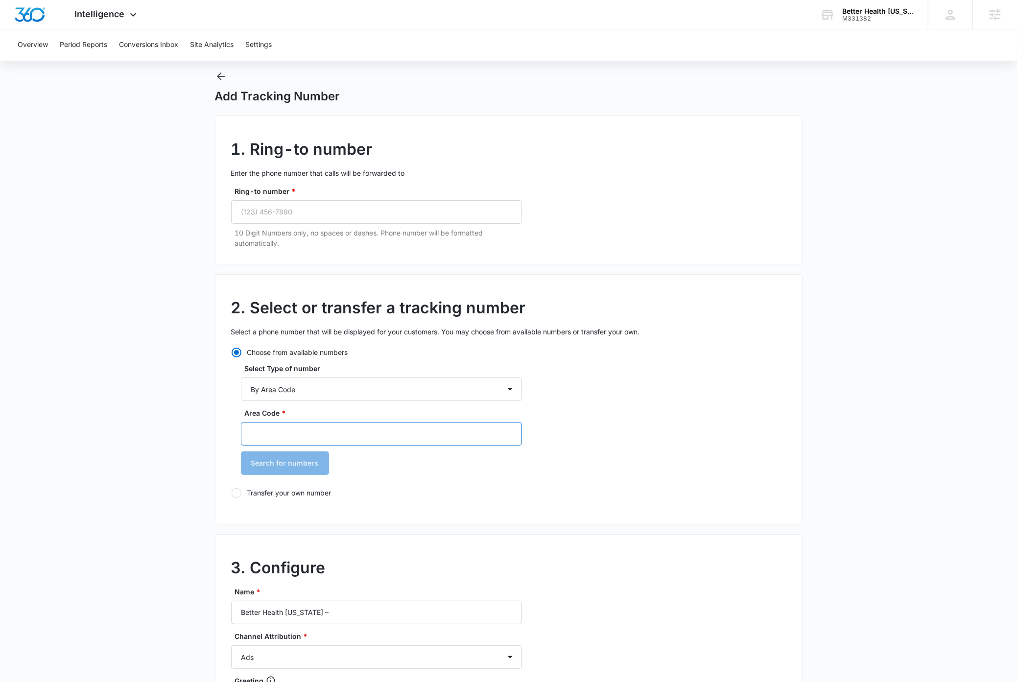
click at [293, 435] on input "Area Code *" at bounding box center [381, 434] width 281 height 24
type input "833"
click at [131, 421] on main "Add Tracking Number 1. Ring-to number Enter the phone number that calls will be…" at bounding box center [508, 546] width 1017 height 951
click at [348, 389] on select "By City & State By State Only By Zip Code By Area Code Toll Free Numbers" at bounding box center [381, 390] width 281 height 24
select select "by_toll_free"
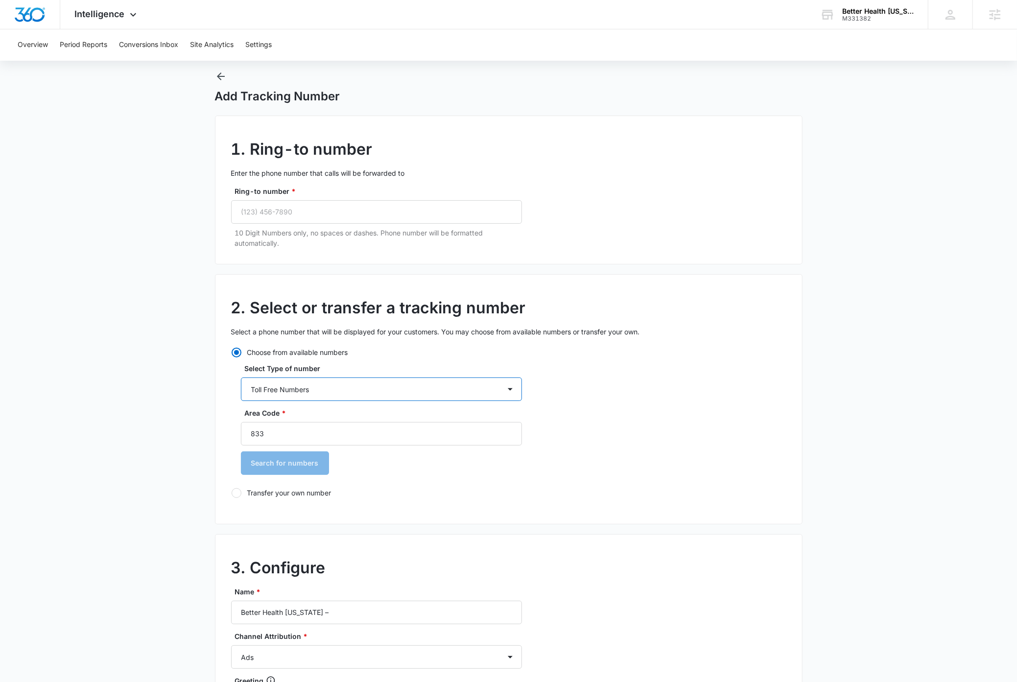
click at [241, 378] on select "By City & State By State Only By Zip Code By Area Code Toll Free Numbers" at bounding box center [381, 390] width 281 height 24
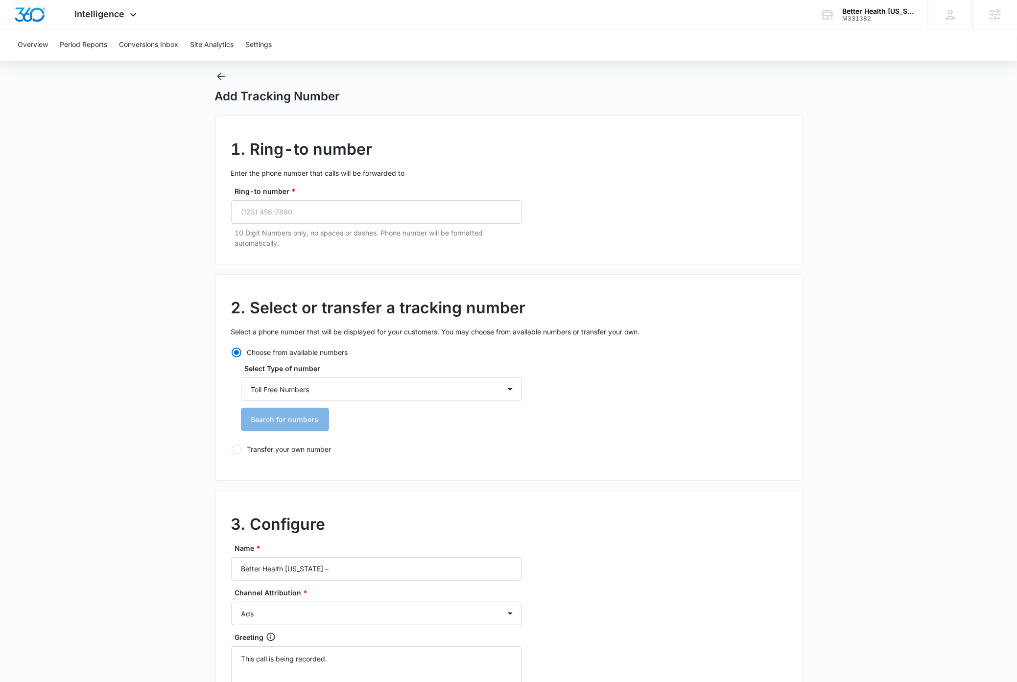
click at [688, 390] on div "2. Select or transfer a tracking number Select a phone number that will be disp…" at bounding box center [509, 377] width 588 height 207
click at [304, 213] on input "Ring-to number *" at bounding box center [376, 212] width 291 height 24
type input "(720) 276-1278"
click at [142, 370] on main "Add Tracking Number 1. Ring-to number Enter the phone number that calls will be…" at bounding box center [508, 524] width 1017 height 907
click at [278, 419] on button "Search for numbers" at bounding box center [285, 420] width 88 height 24
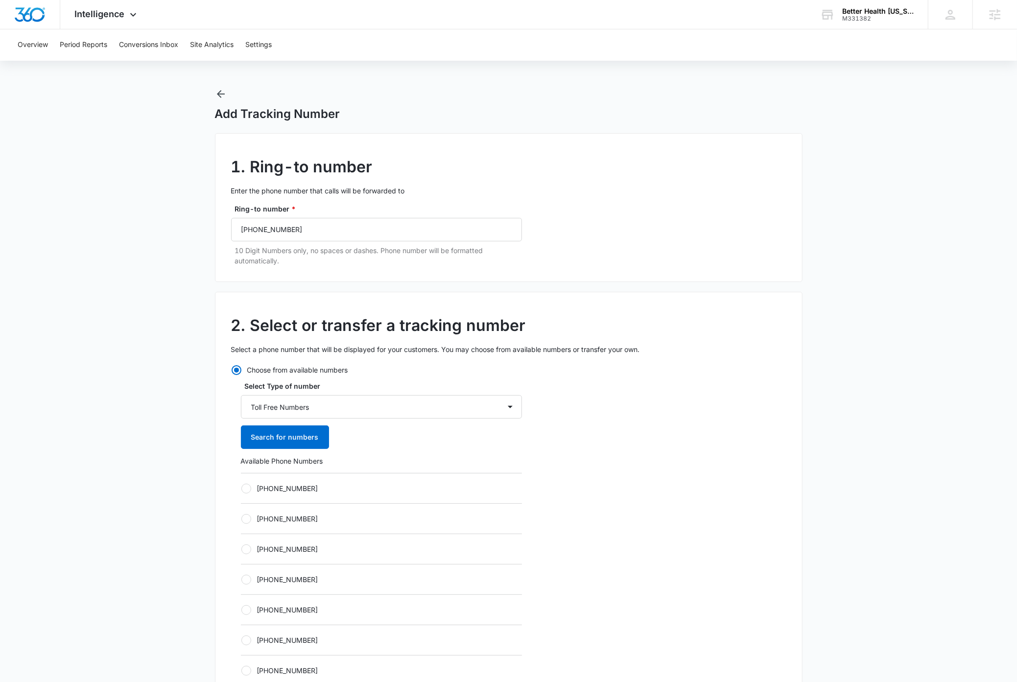
scroll to position [0, 0]
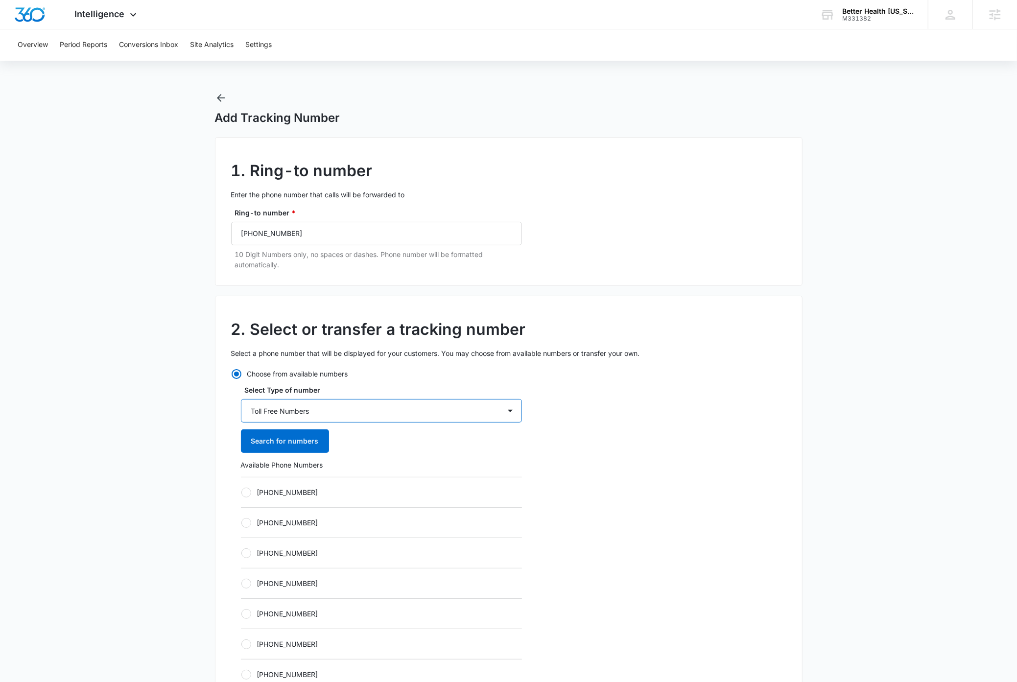
click at [453, 411] on select "By City & State By State Only By Zip Code By Area Code Toll Free Numbers" at bounding box center [381, 411] width 281 height 24
click at [241, 400] on select "By City & State By State Only By Zip Code By Area Code Toll Free Numbers" at bounding box center [381, 411] width 281 height 24
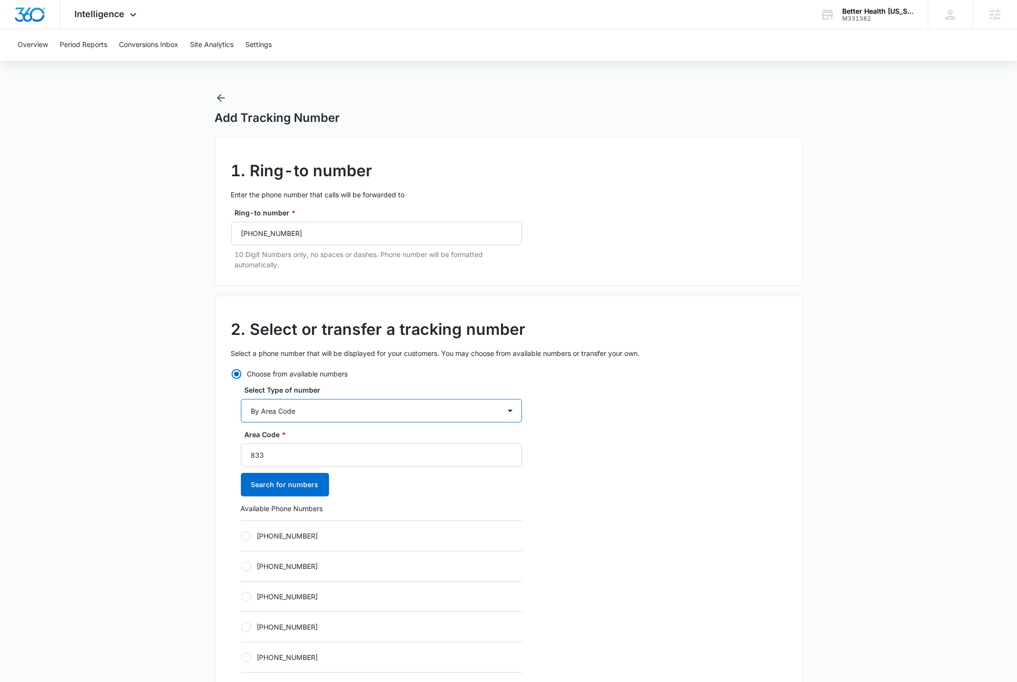
click at [344, 408] on select "By City & State By State Only By Zip Code By Area Code Toll Free Numbers" at bounding box center [381, 411] width 281 height 24
select select "by_toll_free"
click at [241, 400] on select "By City & State By State Only By Zip Code By Area Code Toll Free Numbers" at bounding box center [381, 411] width 281 height 24
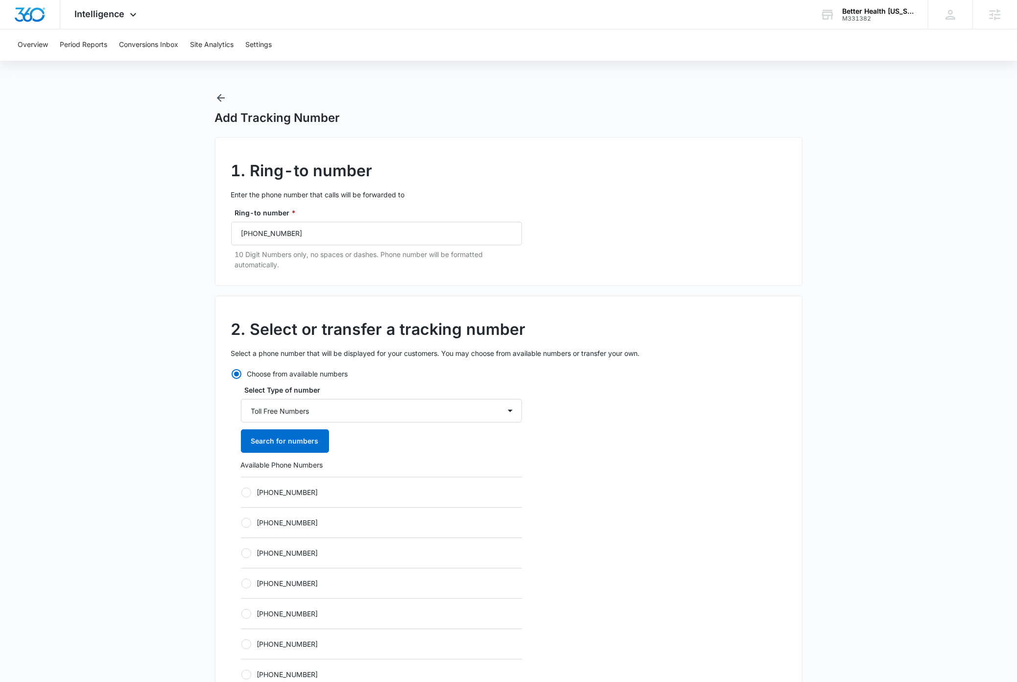
click at [238, 374] on div at bounding box center [236, 374] width 5 height 5
click at [232, 374] on input "Choose from available numbers" at bounding box center [231, 374] width 0 height 0
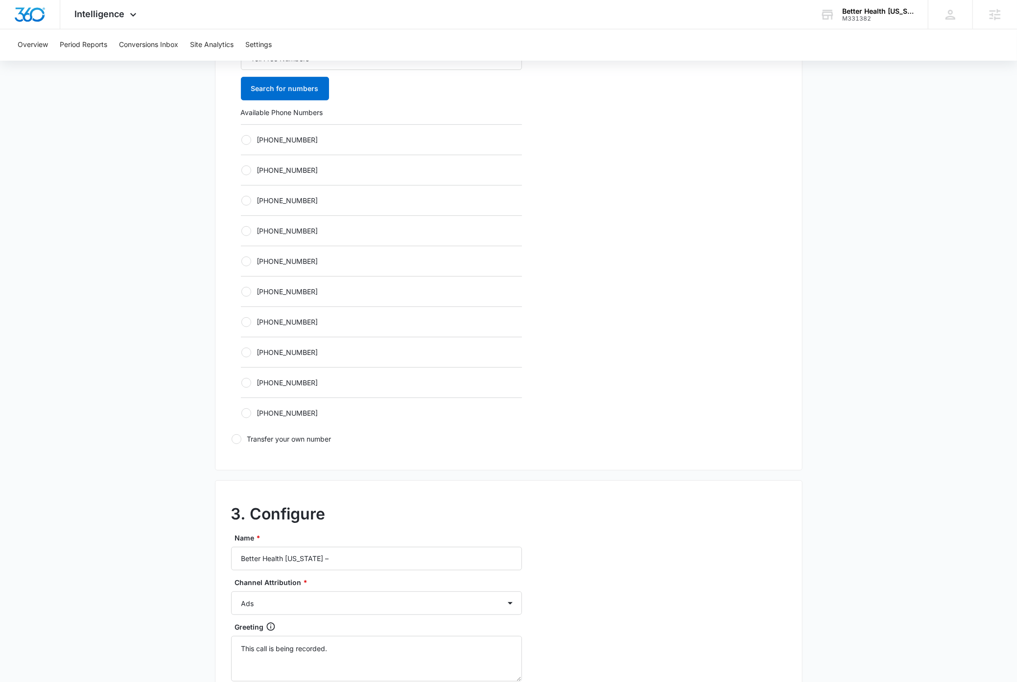
scroll to position [641, 0]
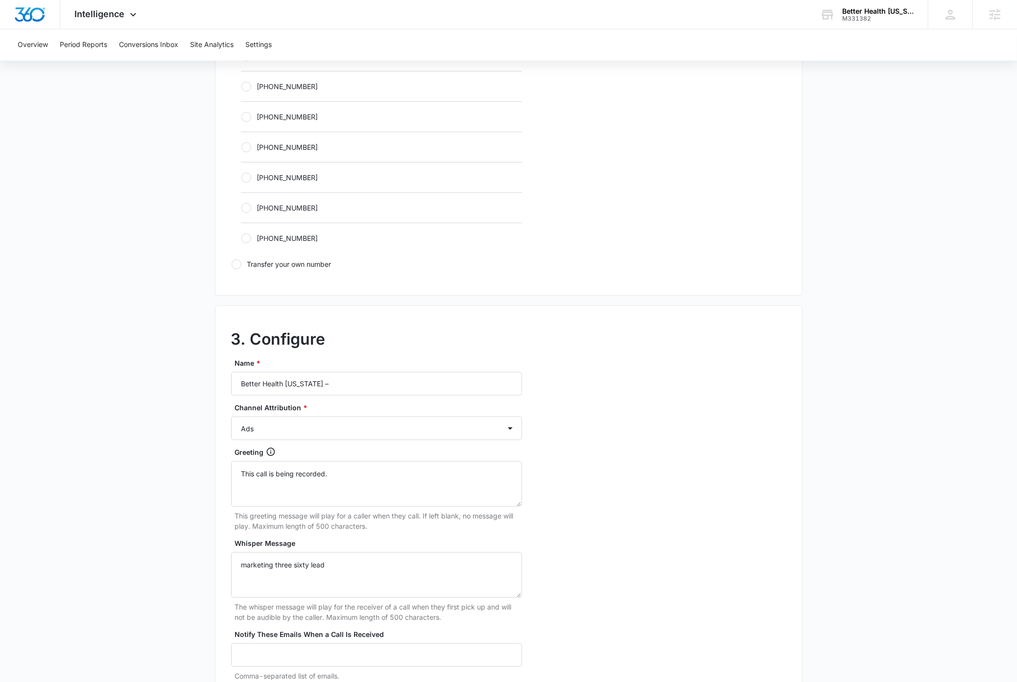
click at [237, 264] on div at bounding box center [237, 265] width 10 height 10
click at [232, 264] on input "Transfer your own number" at bounding box center [231, 264] width 0 height 0
radio input "false"
radio input "true"
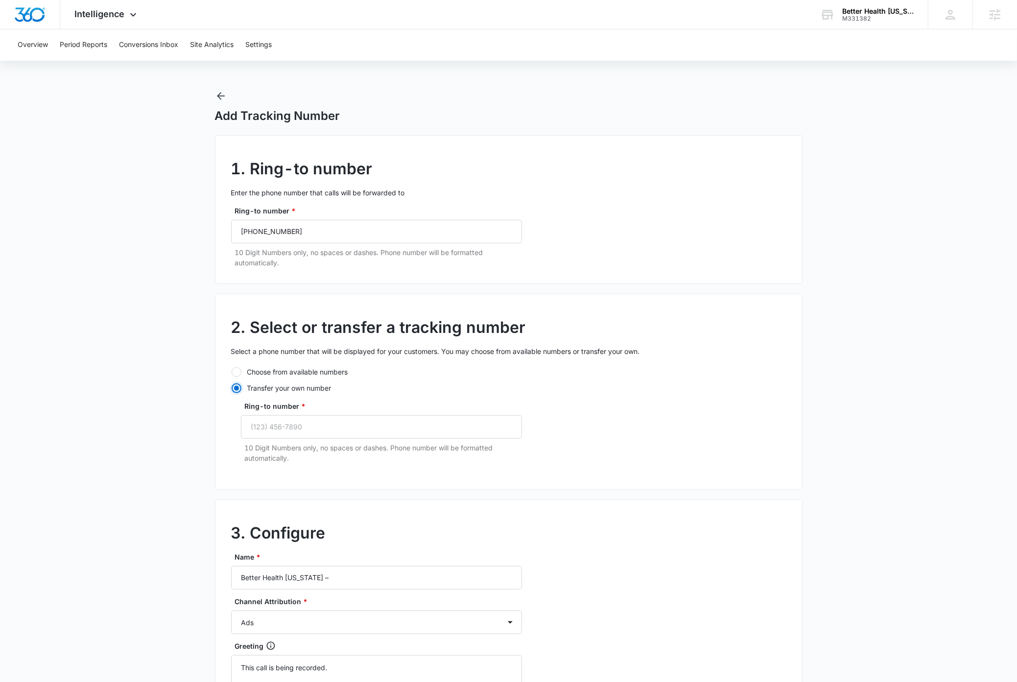
scroll to position [0, 0]
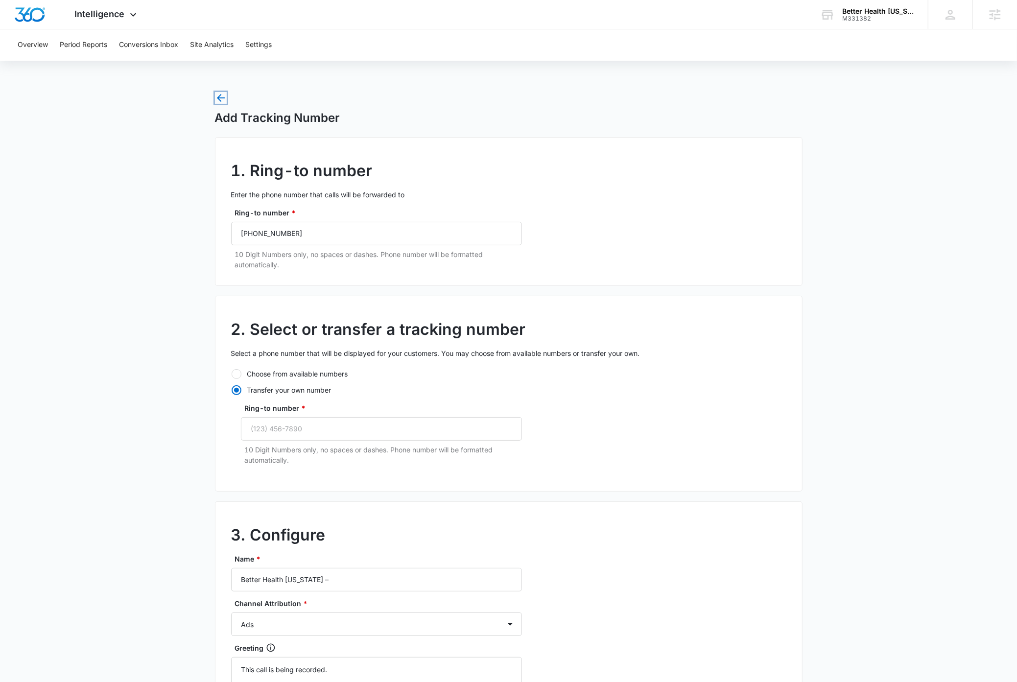
click at [219, 96] on icon "button" at bounding box center [221, 98] width 12 height 12
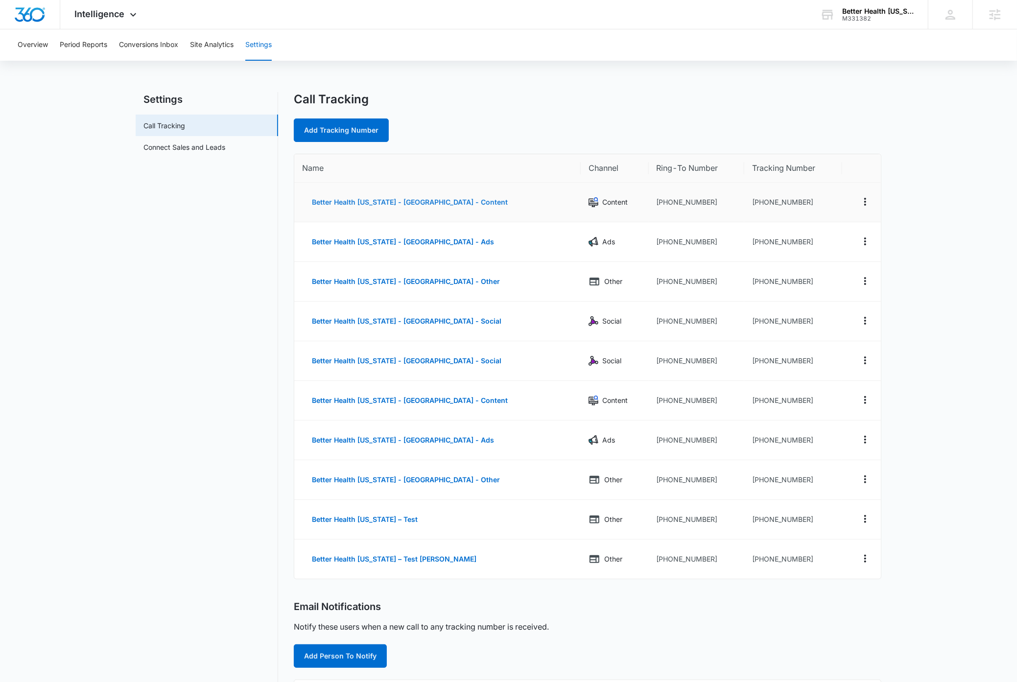
click at [417, 203] on button "Better Health Alaska - South Anchorage - Content" at bounding box center [409, 203] width 215 height 24
select select "CONTENT"
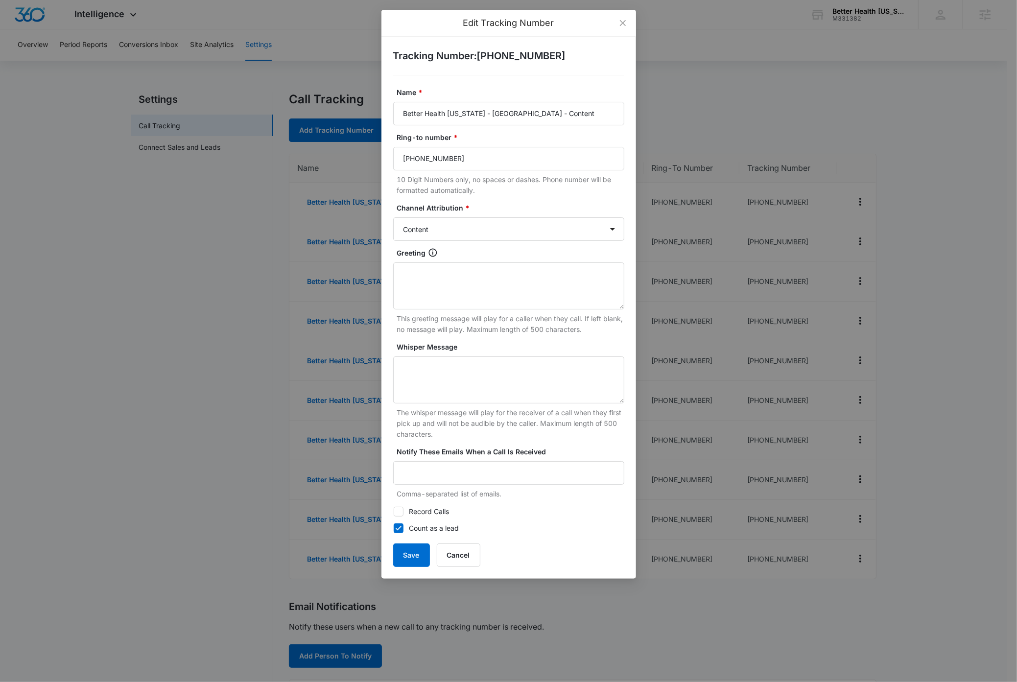
click at [155, 315] on div "Edit Tracking Number Tracking Number : +18334673409 Name * Better Health Alaska…" at bounding box center [508, 341] width 1017 height 682
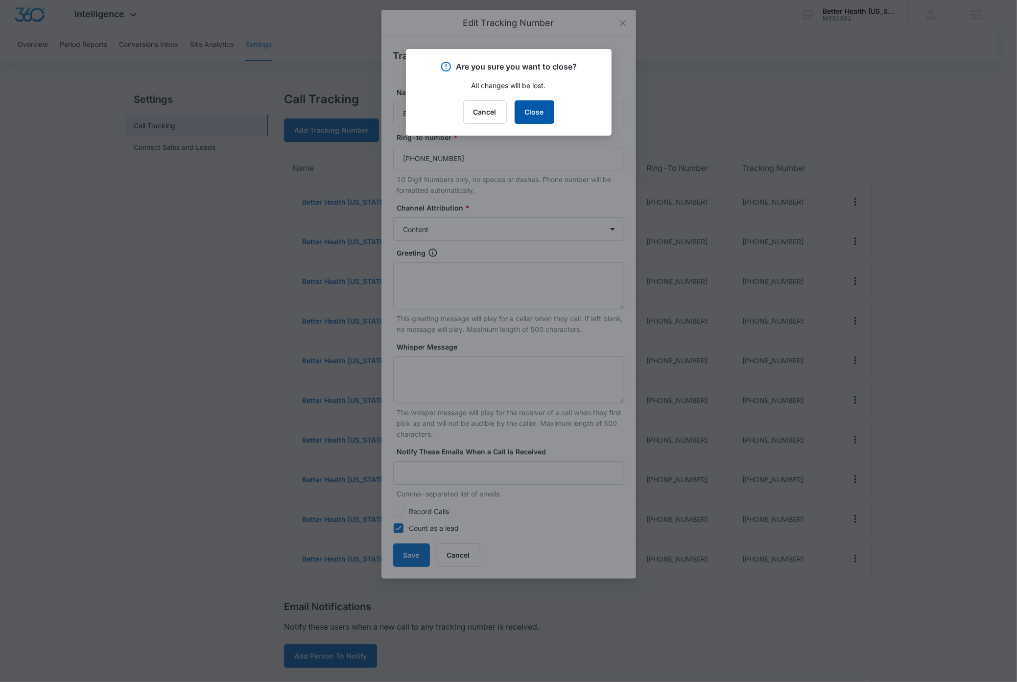
click at [539, 111] on button "Close" at bounding box center [535, 112] width 40 height 24
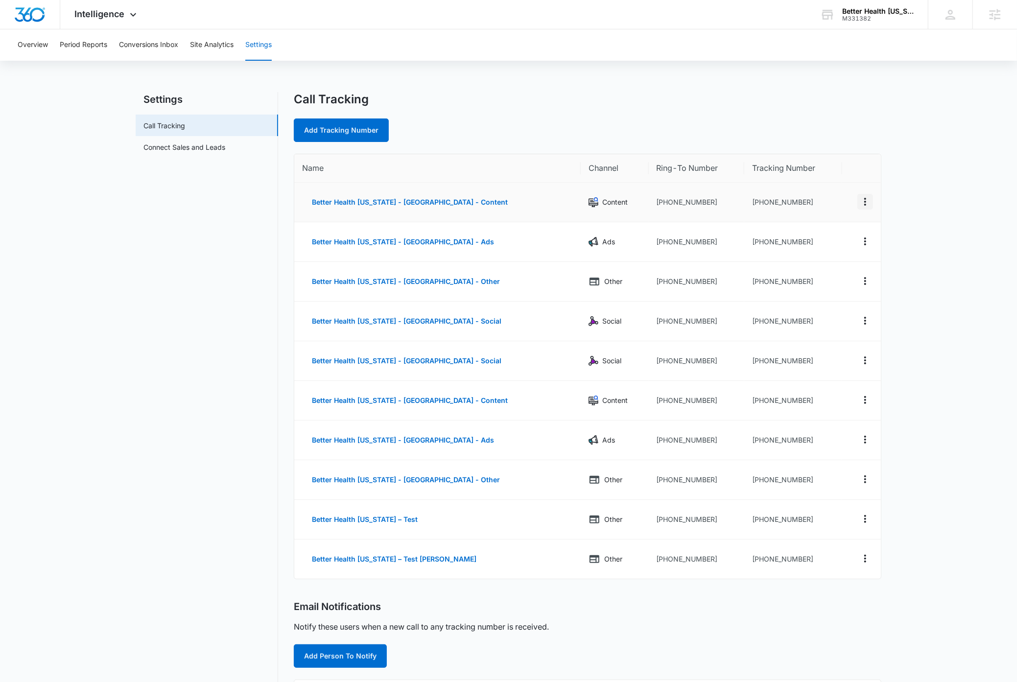
click at [869, 204] on icon "Actions" at bounding box center [865, 202] width 12 height 12
click at [831, 191] on button "Edit" at bounding box center [825, 194] width 56 height 15
select select "CONTENT"
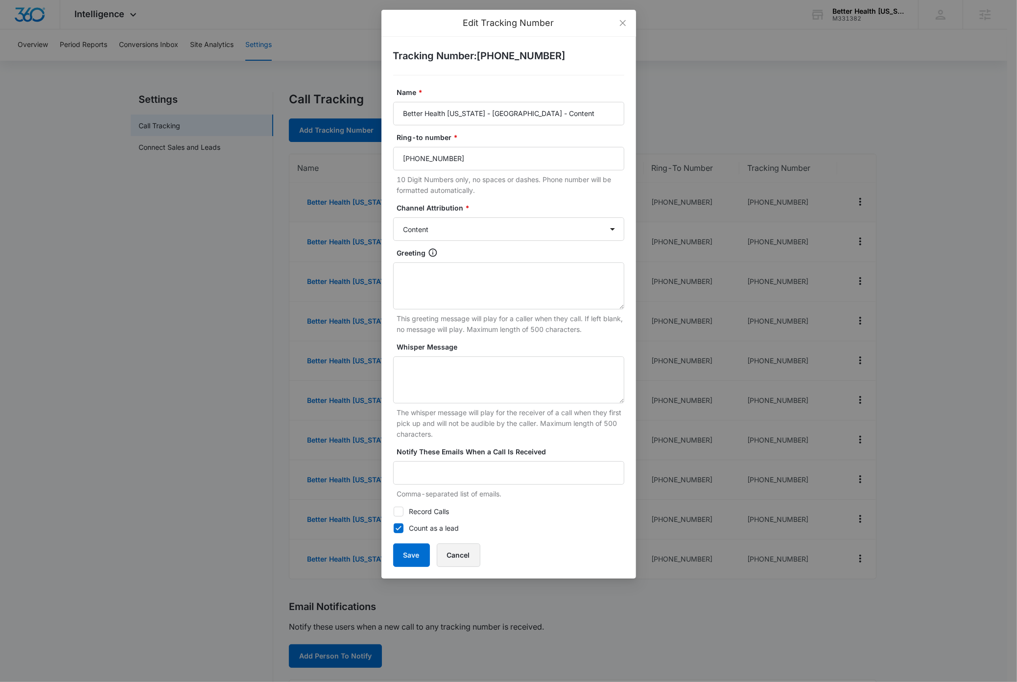
click at [453, 553] on button "Cancel" at bounding box center [459, 556] width 44 height 24
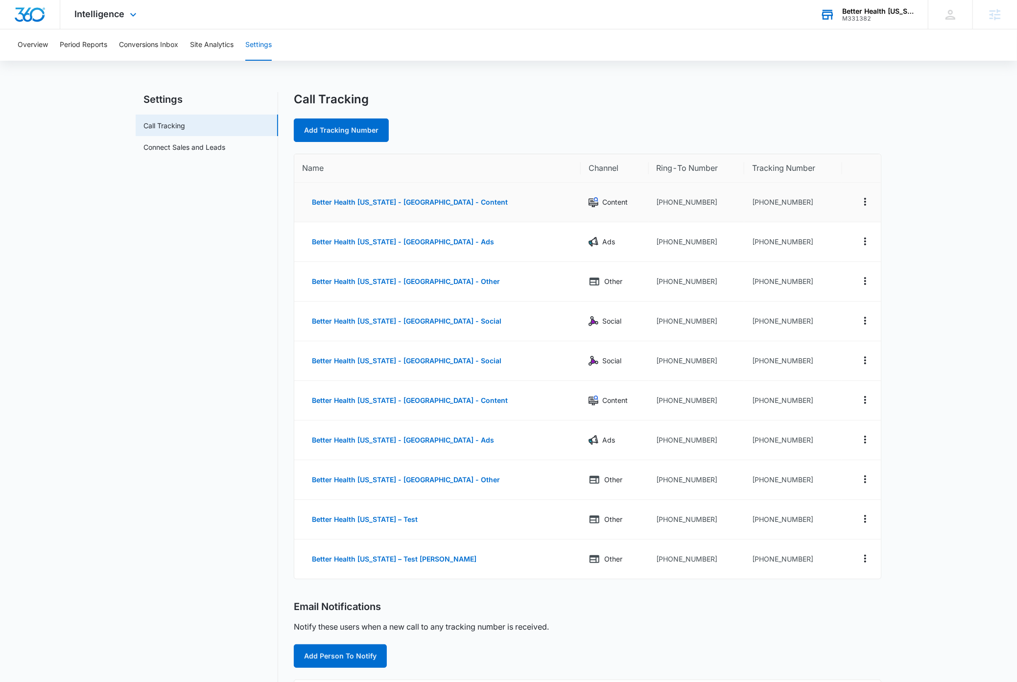
click at [904, 12] on div "Better Health Alaska" at bounding box center [877, 11] width 71 height 8
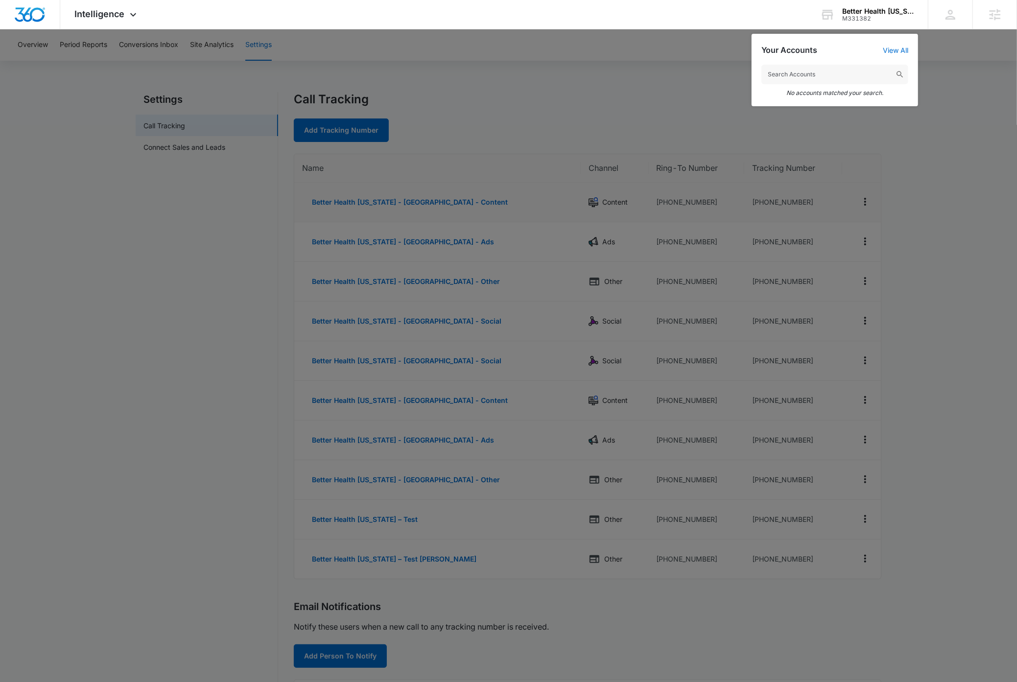
click at [177, 257] on div at bounding box center [508, 341] width 1017 height 682
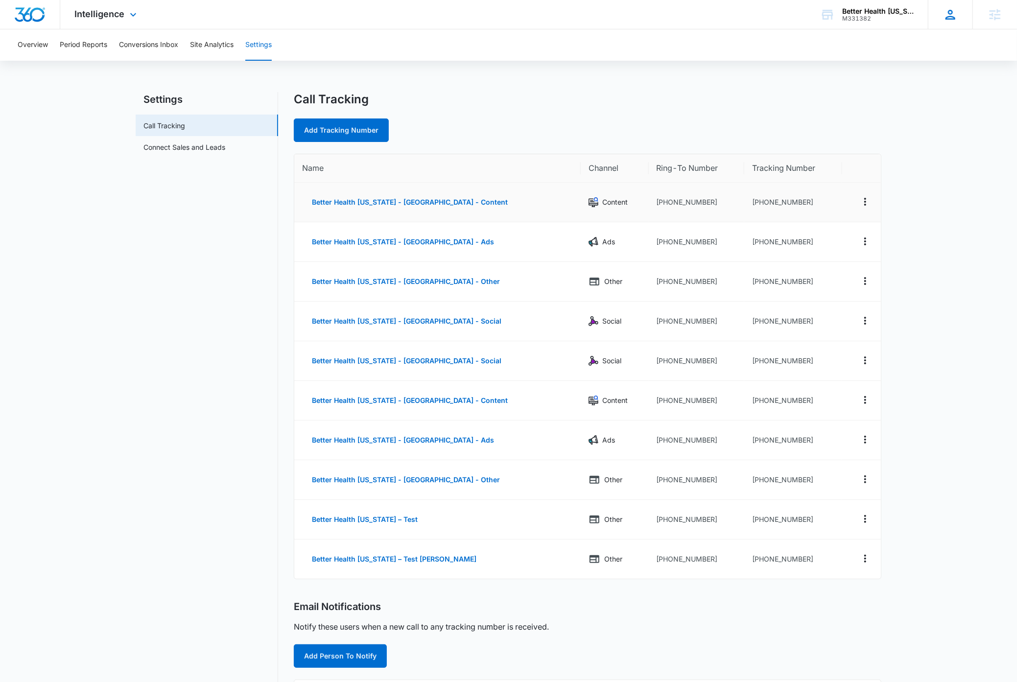
click at [953, 15] on icon at bounding box center [950, 14] width 15 height 15
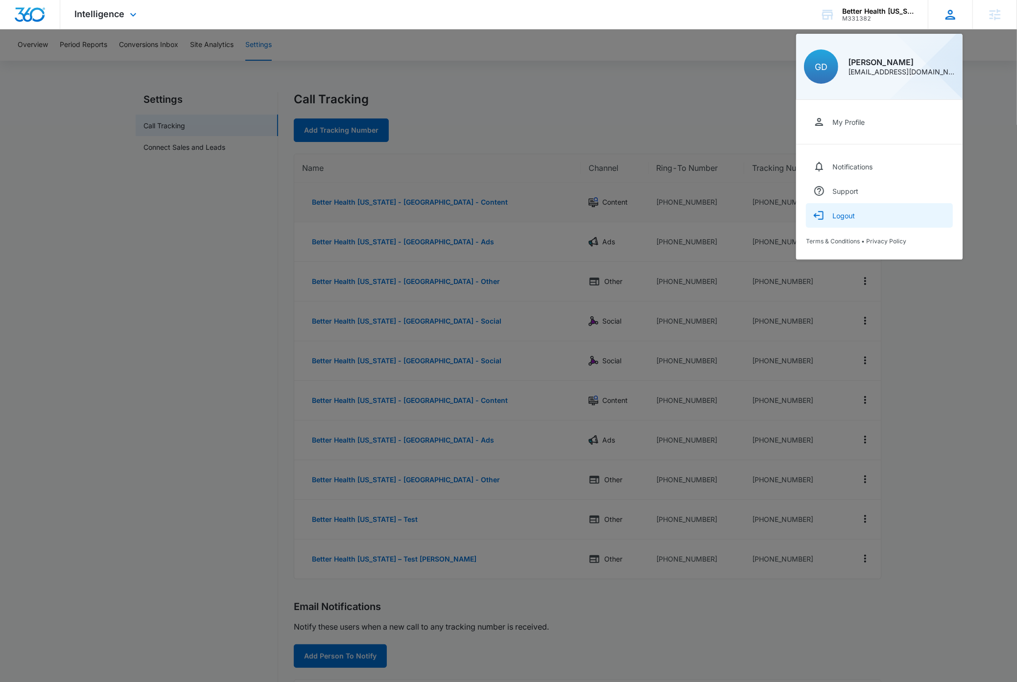
click at [863, 216] on button "Logout" at bounding box center [879, 215] width 147 height 24
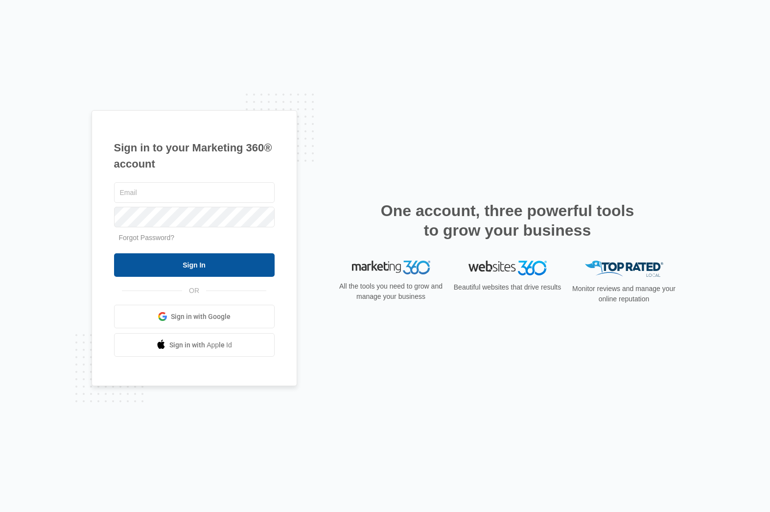
type input "[PERSON_NAME][EMAIL_ADDRESS][DOMAIN_NAME]"
click at [184, 265] on input "Sign In" at bounding box center [194, 265] width 161 height 24
